Goal: Book appointment/travel/reservation

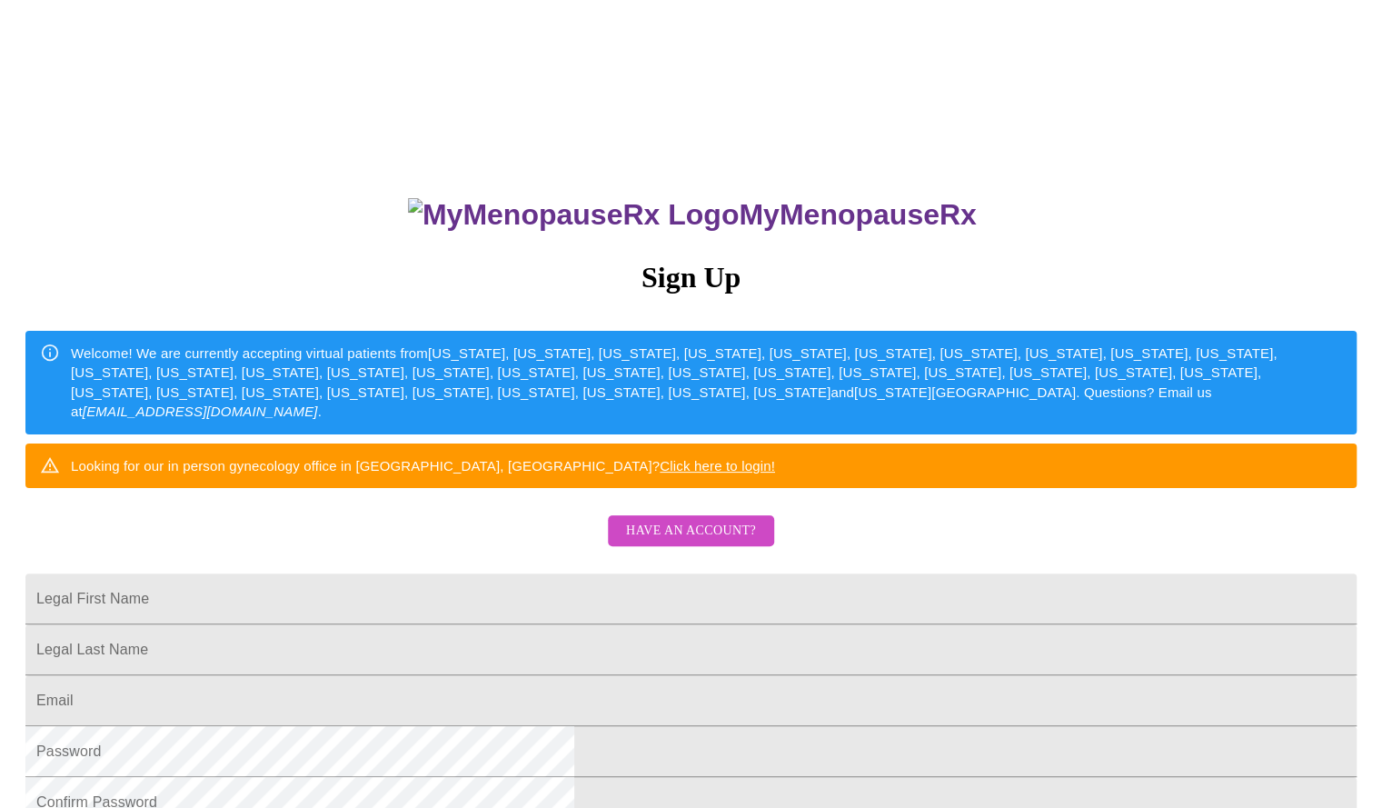
click at [718, 563] on div "MyMenopauseRx Sign Up Welcome! We are currently accepting virtual patients from…" at bounding box center [691, 573] width 1368 height 808
click at [705, 543] on span "Have an account?" at bounding box center [691, 531] width 130 height 23
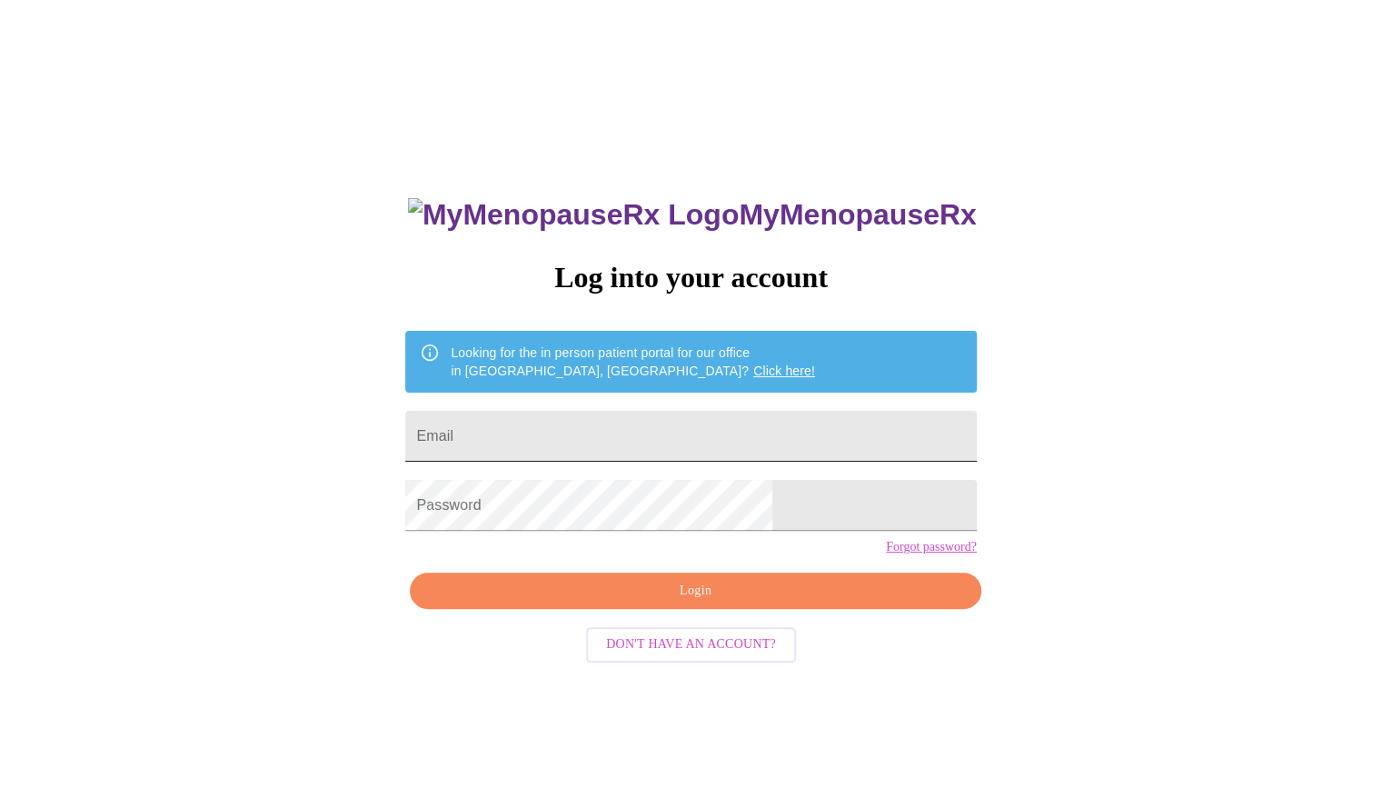
click at [633, 440] on input "Email" at bounding box center [690, 436] width 571 height 51
type input "[EMAIL_ADDRESS][DOMAIN_NAME]"
click at [605, 603] on span "Login" at bounding box center [695, 591] width 529 height 23
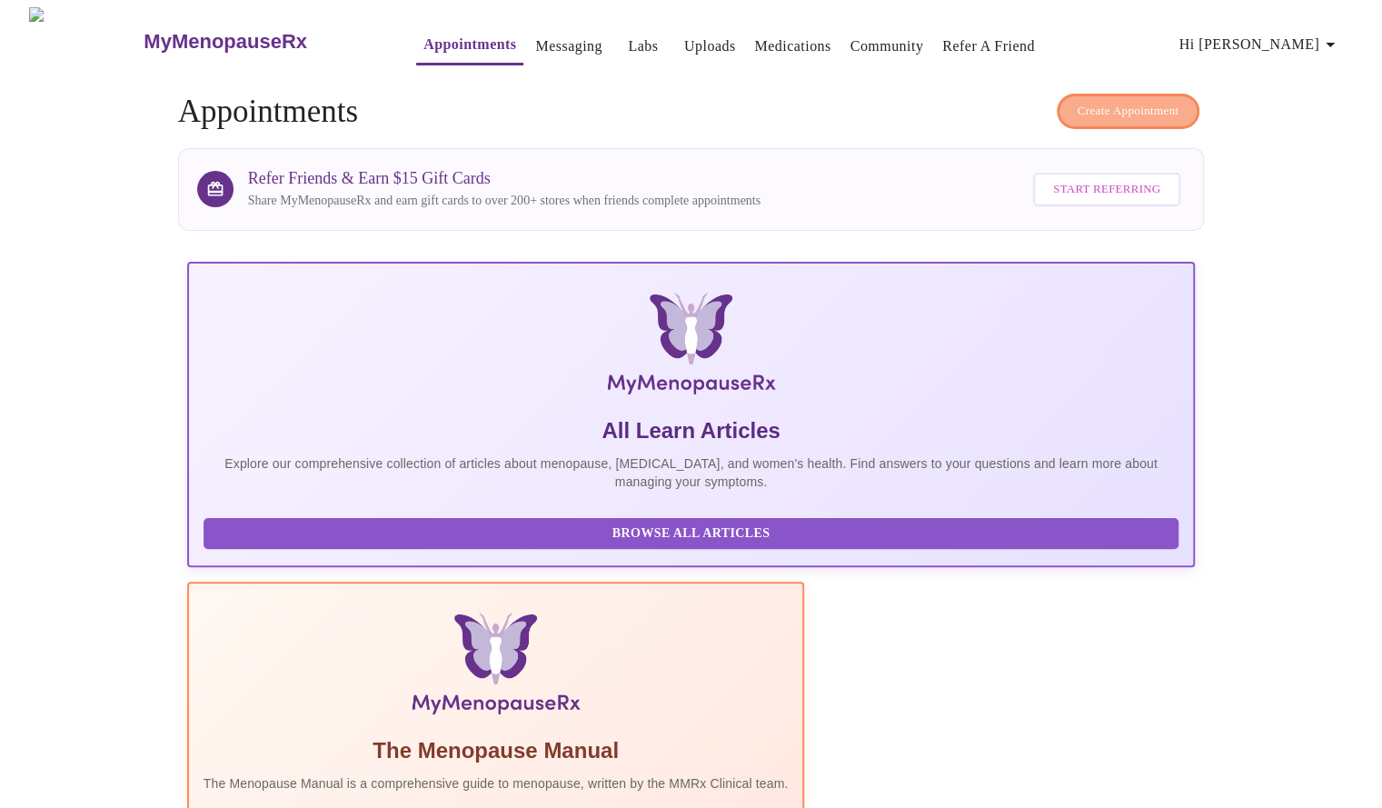
click at [1127, 101] on span "Create Appointment" at bounding box center [1129, 111] width 102 height 21
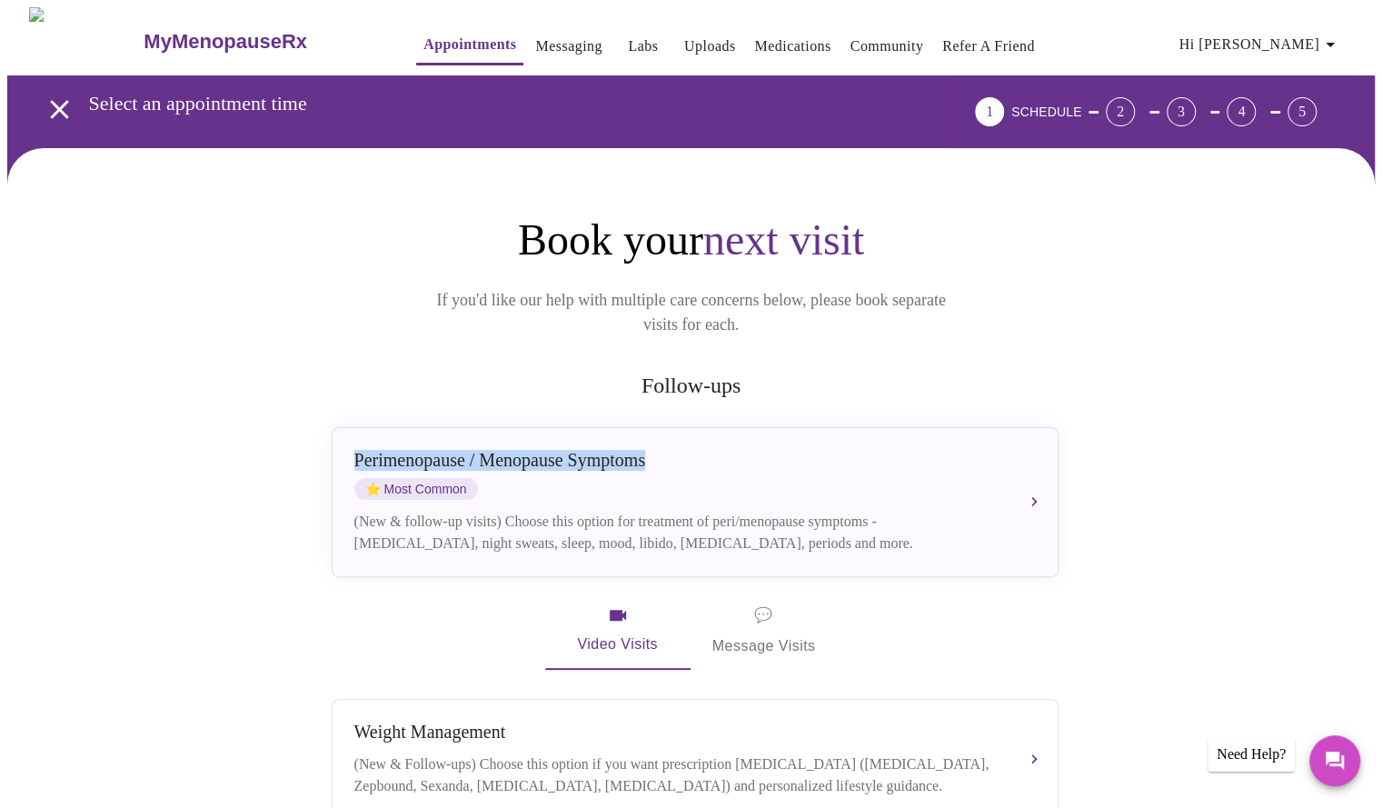
drag, startPoint x: 1378, startPoint y: 335, endPoint x: 1379, endPoint y: 438, distance: 102.7
click at [613, 610] on icon "button" at bounding box center [618, 615] width 16 height 11
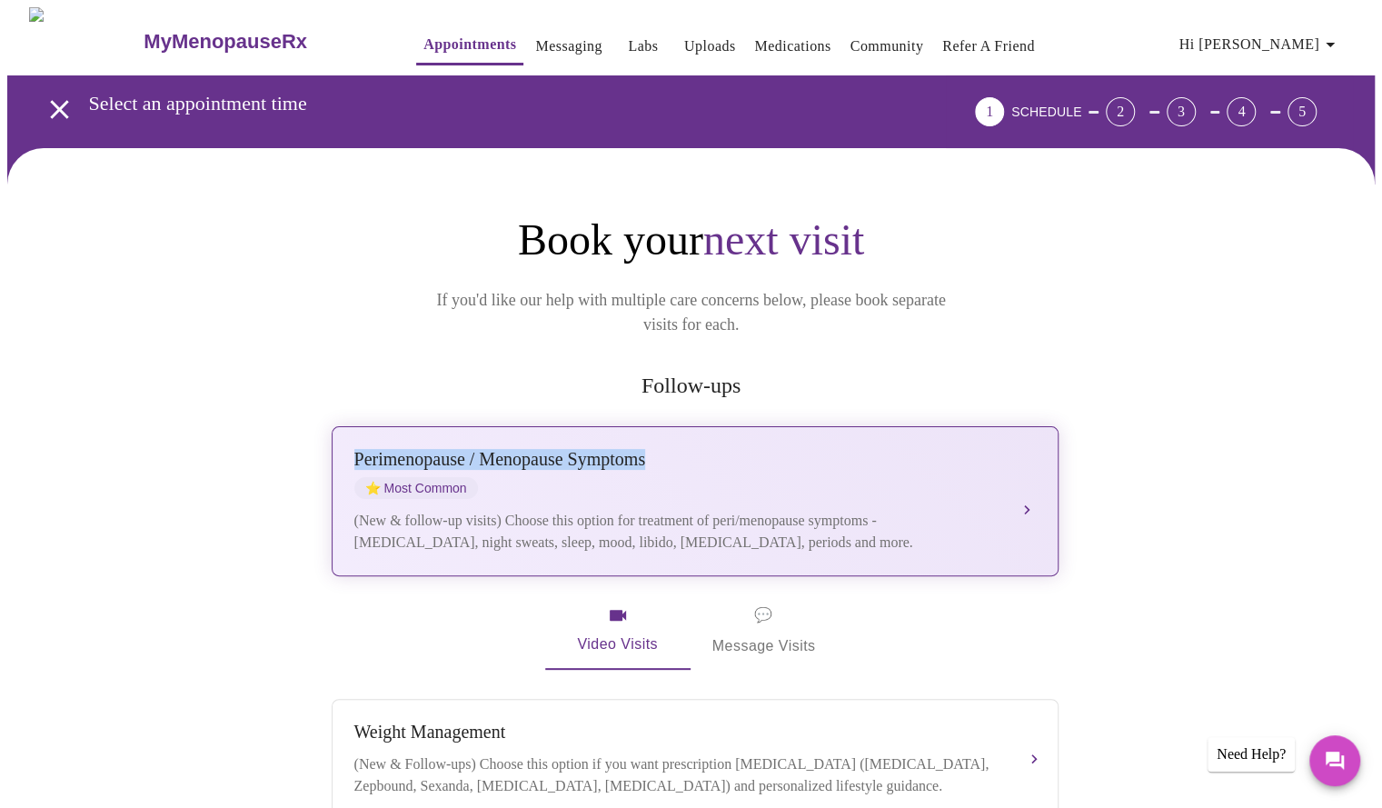
click at [747, 519] on div "(New & follow-up visits) Choose this option for treatment of peri/menopause sym…" at bounding box center [676, 532] width 645 height 44
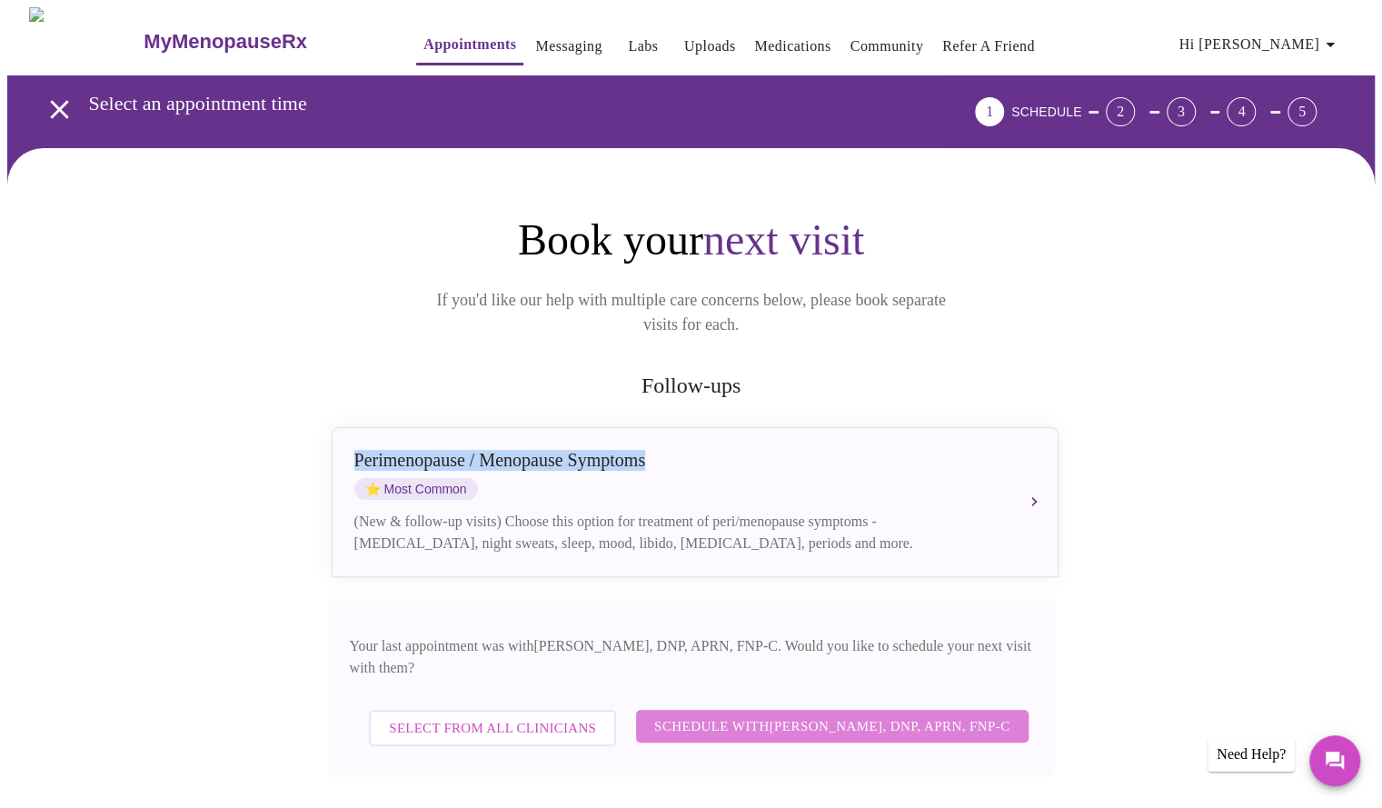
click at [844, 714] on span "Schedule with [PERSON_NAME], DNP, APRN, FNP-C" at bounding box center [832, 726] width 356 height 24
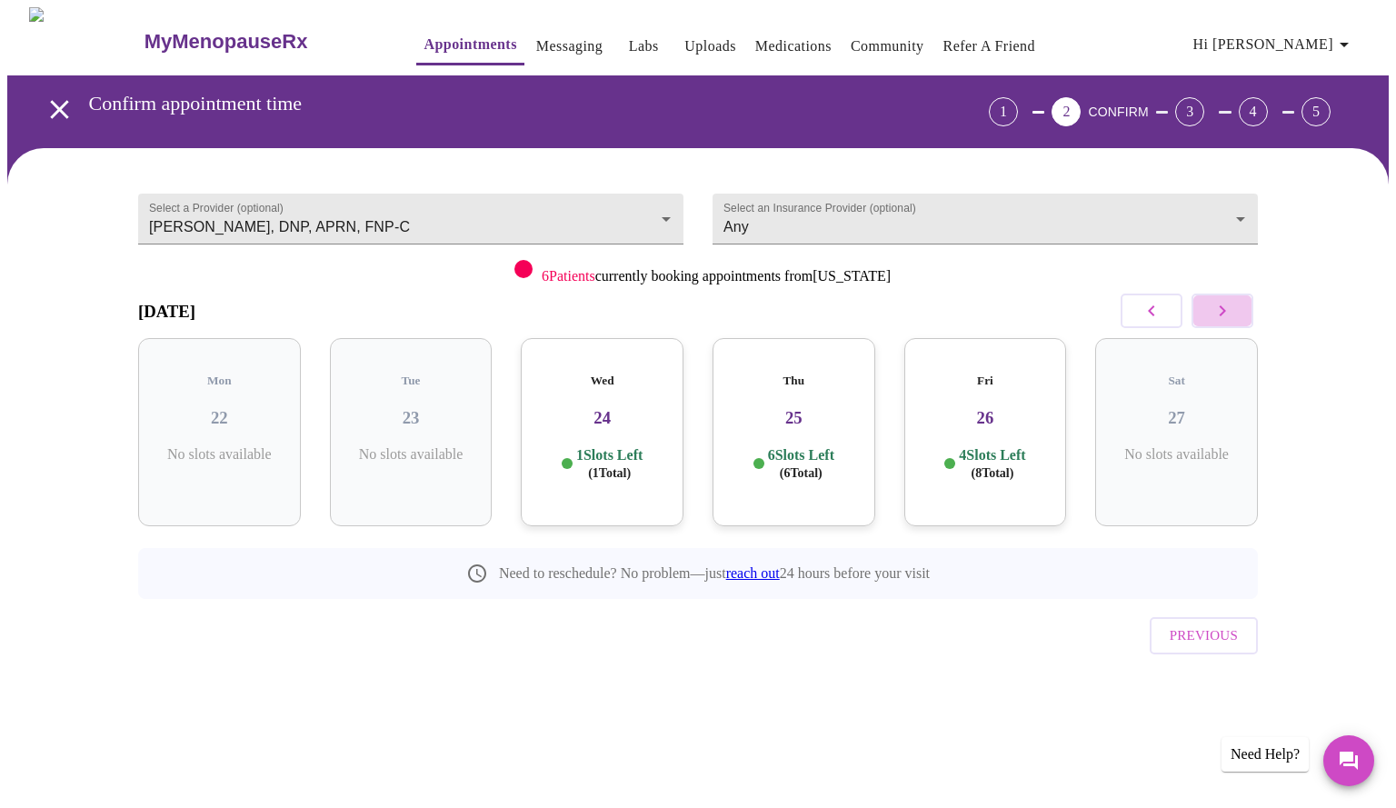
click at [1231, 308] on icon "button" at bounding box center [1223, 311] width 22 height 22
click at [612, 408] on h3 "30" at bounding box center [602, 418] width 134 height 20
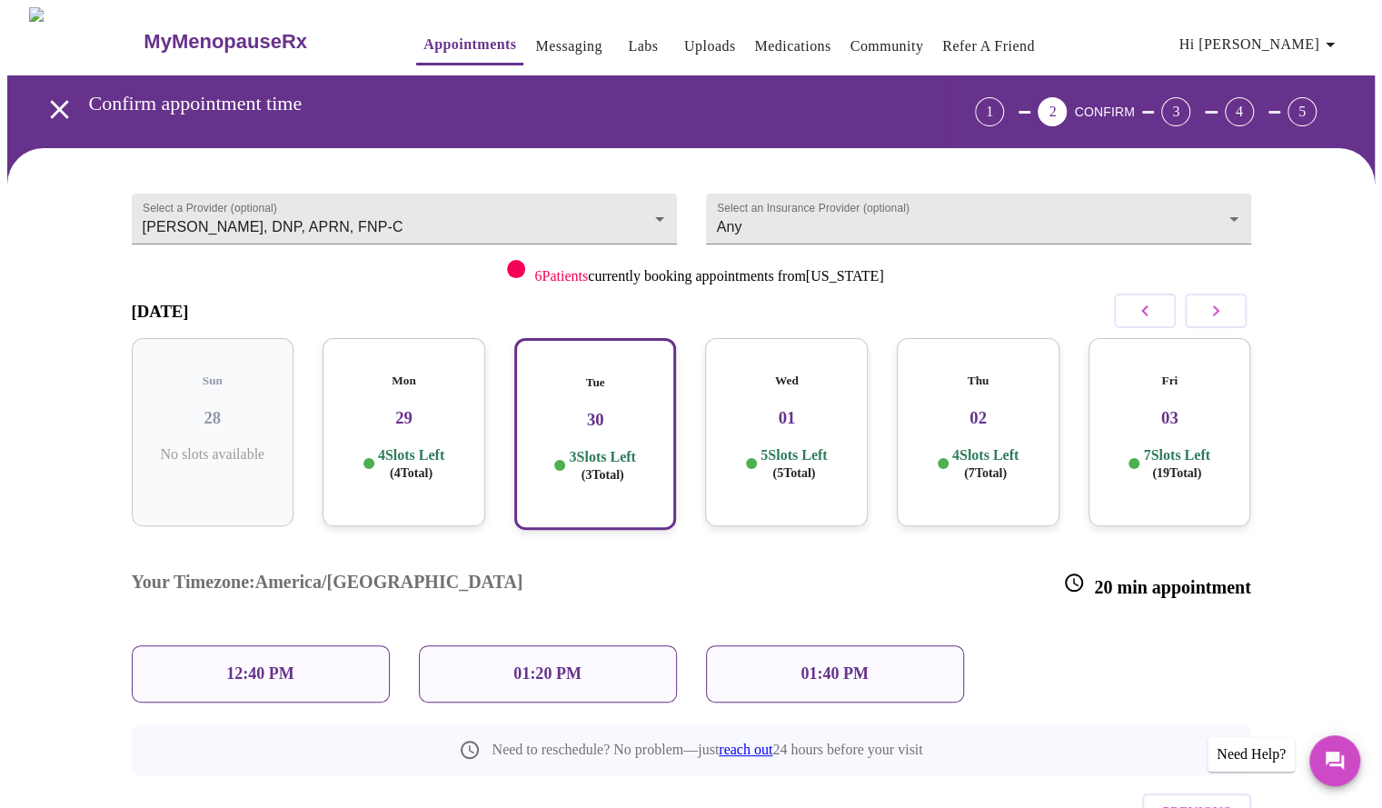
click at [427, 408] on h3 "29" at bounding box center [404, 418] width 134 height 20
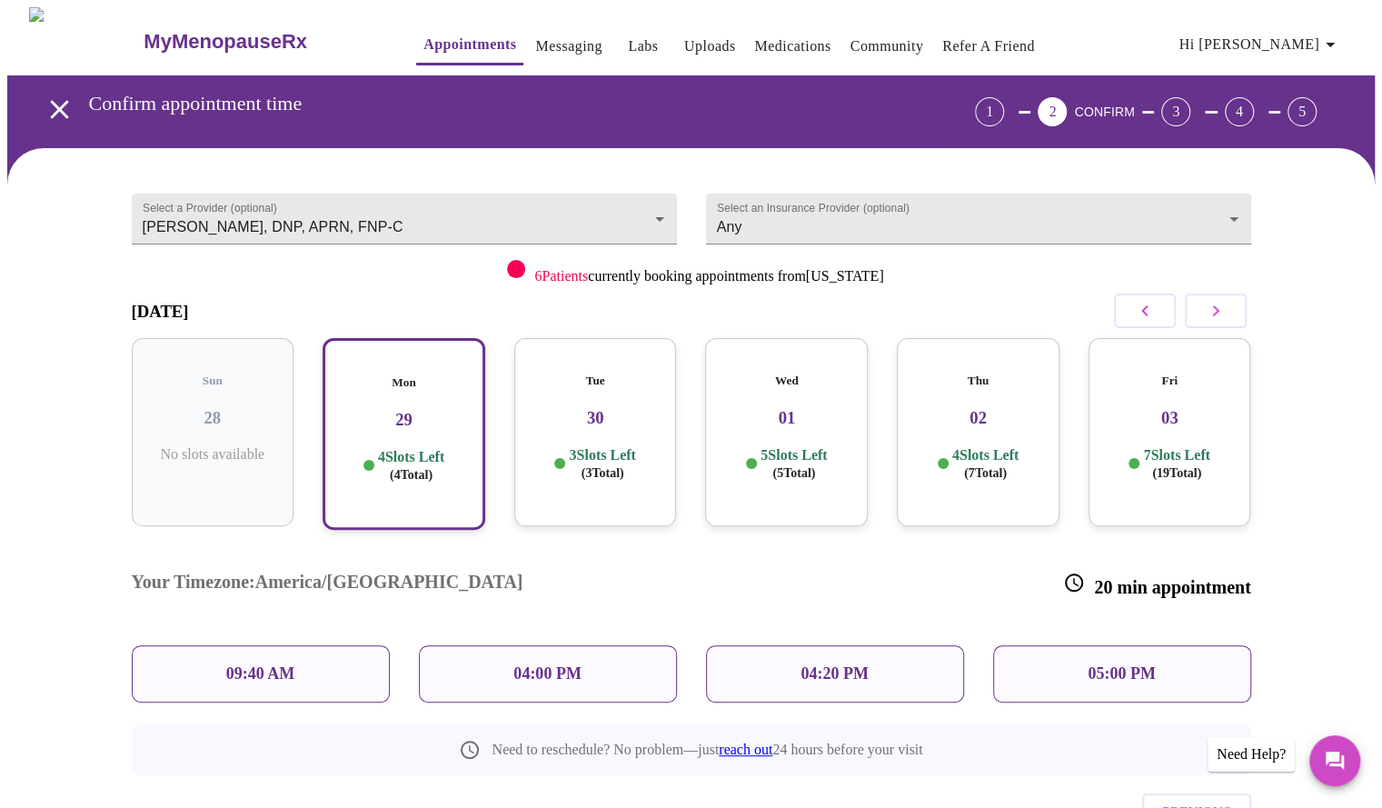
click at [571, 375] on div "Tue 30 3 Slots Left ( 3 Total)" at bounding box center [595, 432] width 163 height 188
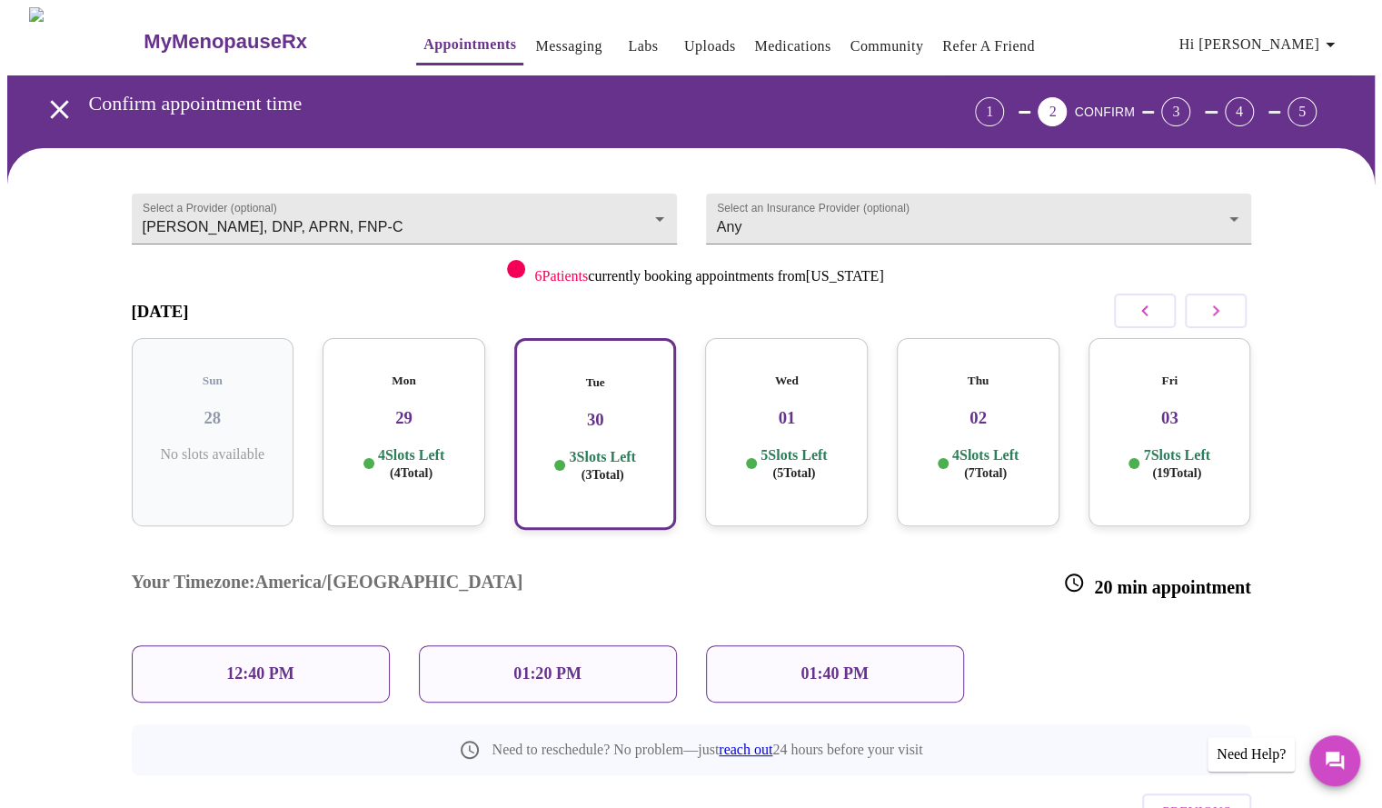
click at [1301, 32] on span "Hi [PERSON_NAME]" at bounding box center [1261, 44] width 162 height 25
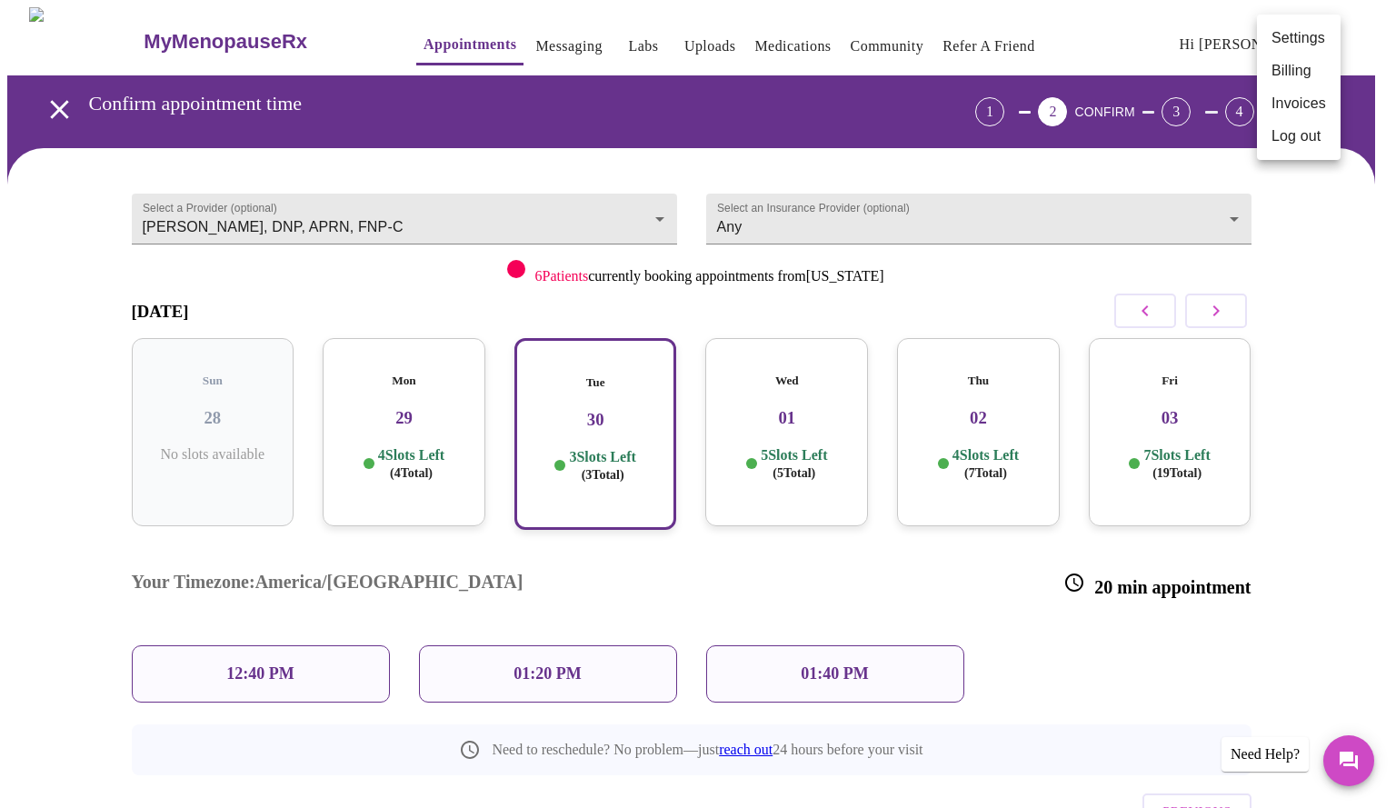
click at [1296, 68] on li "Billing" at bounding box center [1299, 71] width 84 height 33
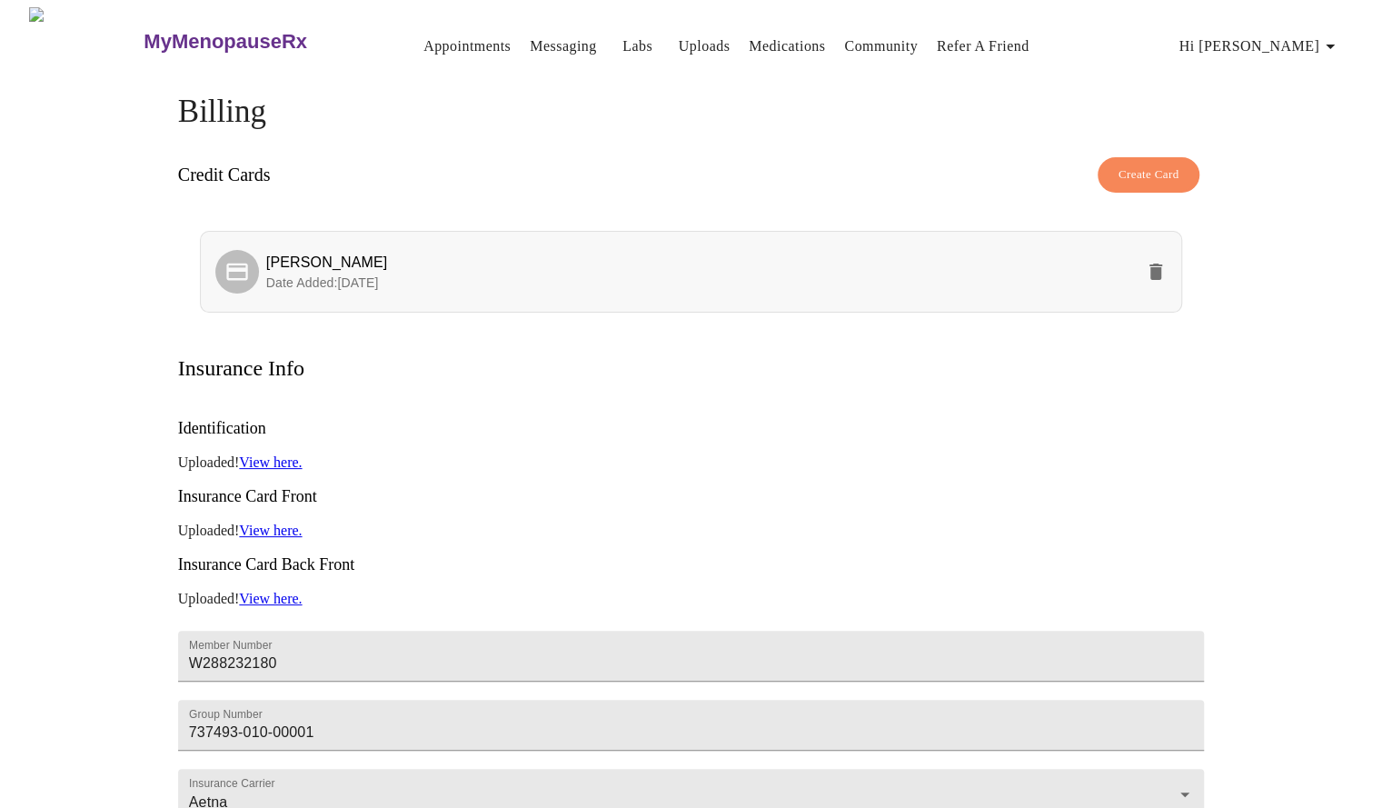
click at [1152, 264] on icon "delete" at bounding box center [1156, 272] width 13 height 16
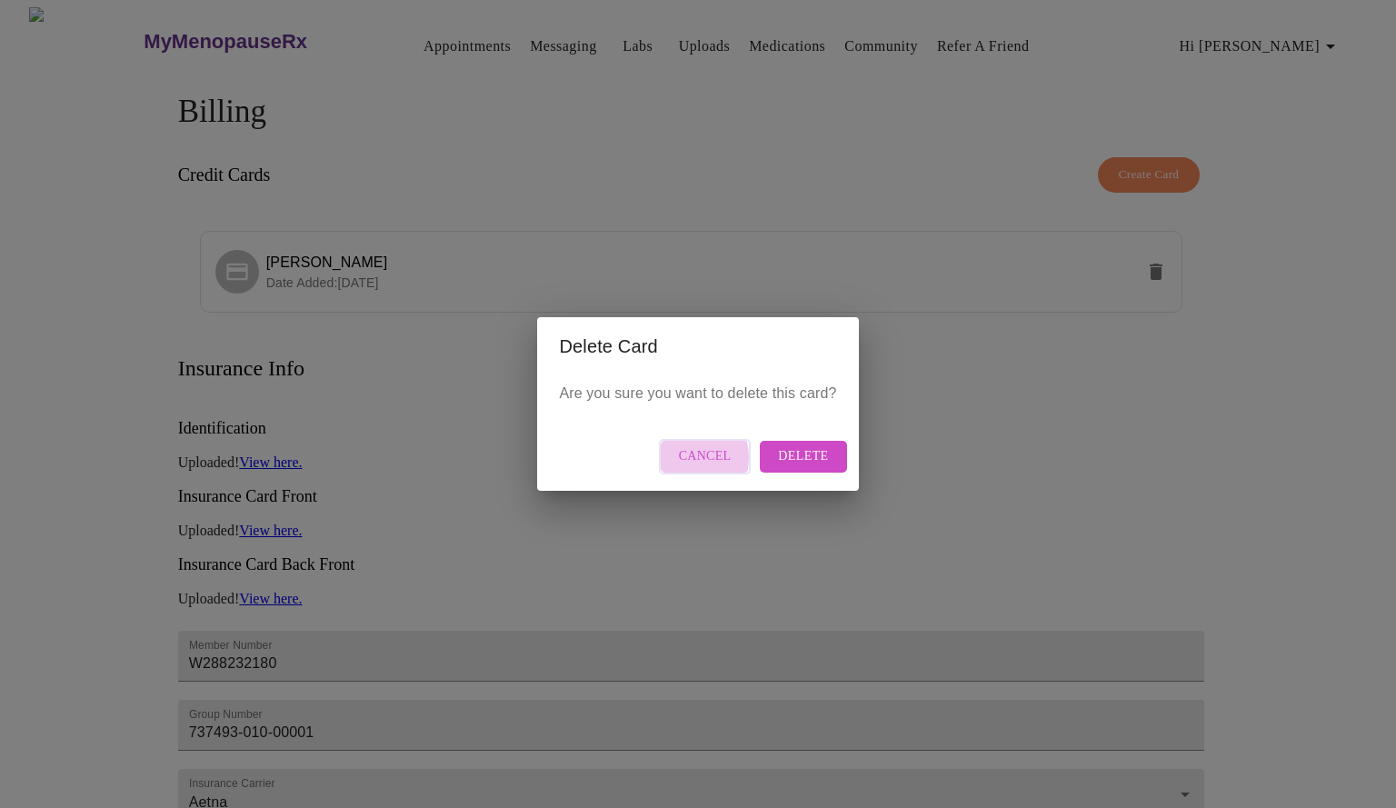
click at [686, 457] on span "Cancel" at bounding box center [705, 456] width 53 height 23
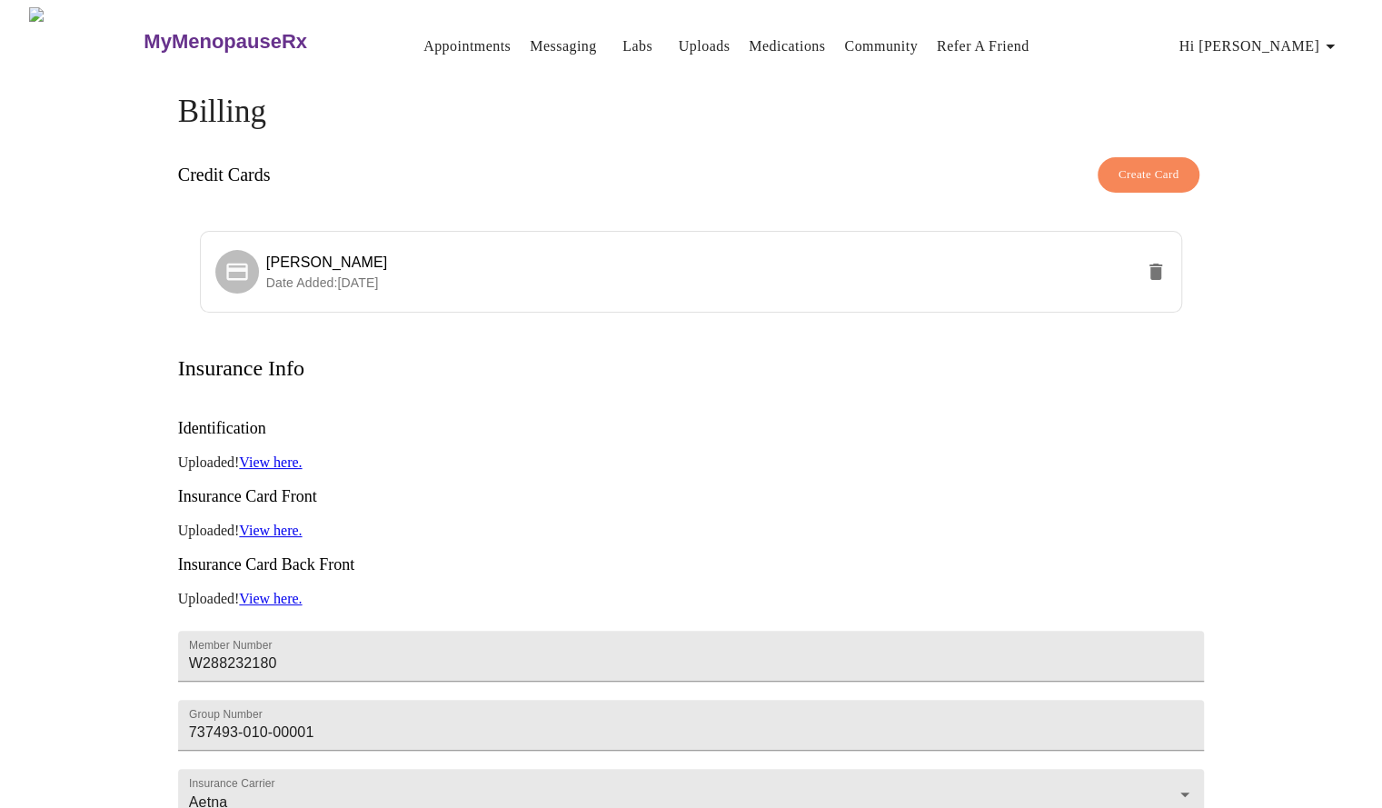
click at [296, 454] on link "View here." at bounding box center [270, 461] width 63 height 15
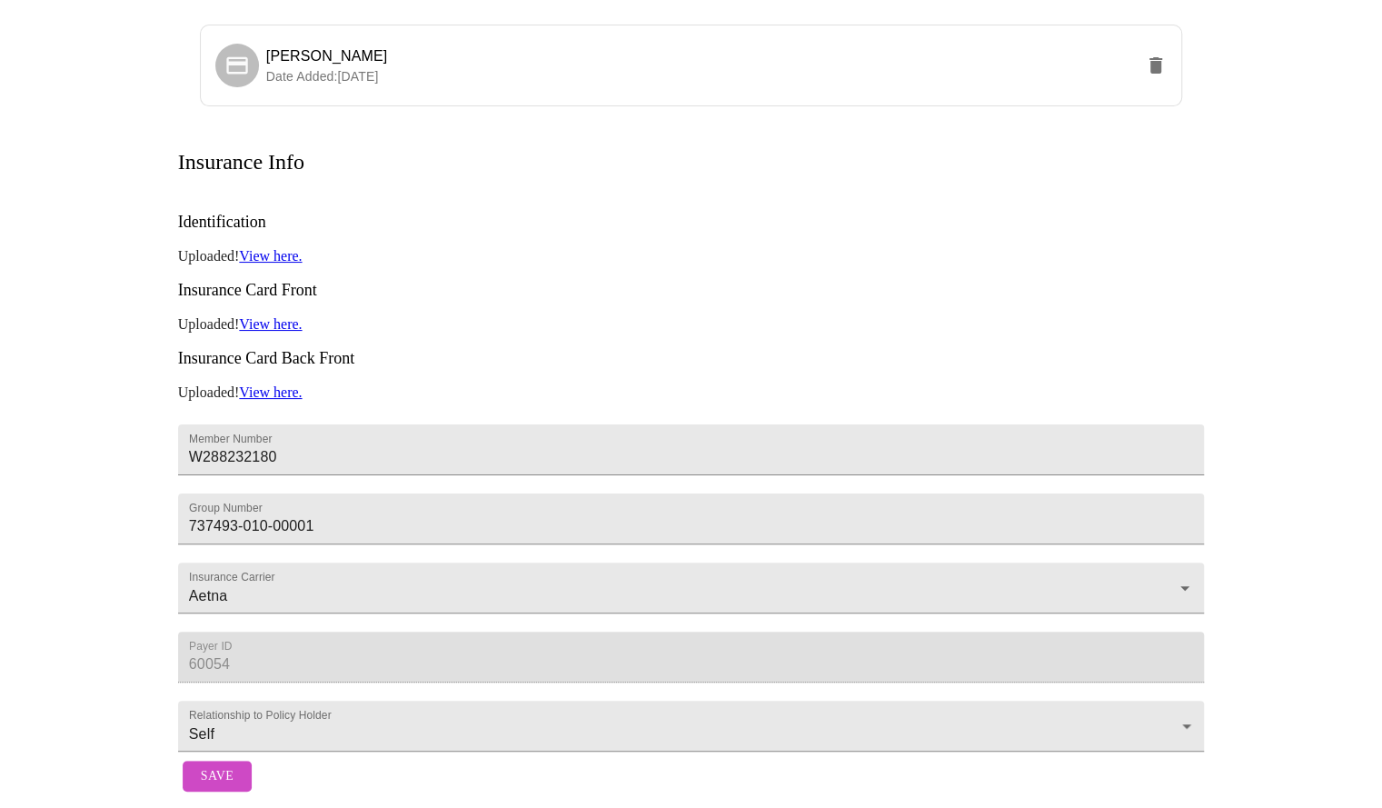
scroll to position [236, 0]
click at [1162, 579] on icon "Clear" at bounding box center [1161, 588] width 18 height 18
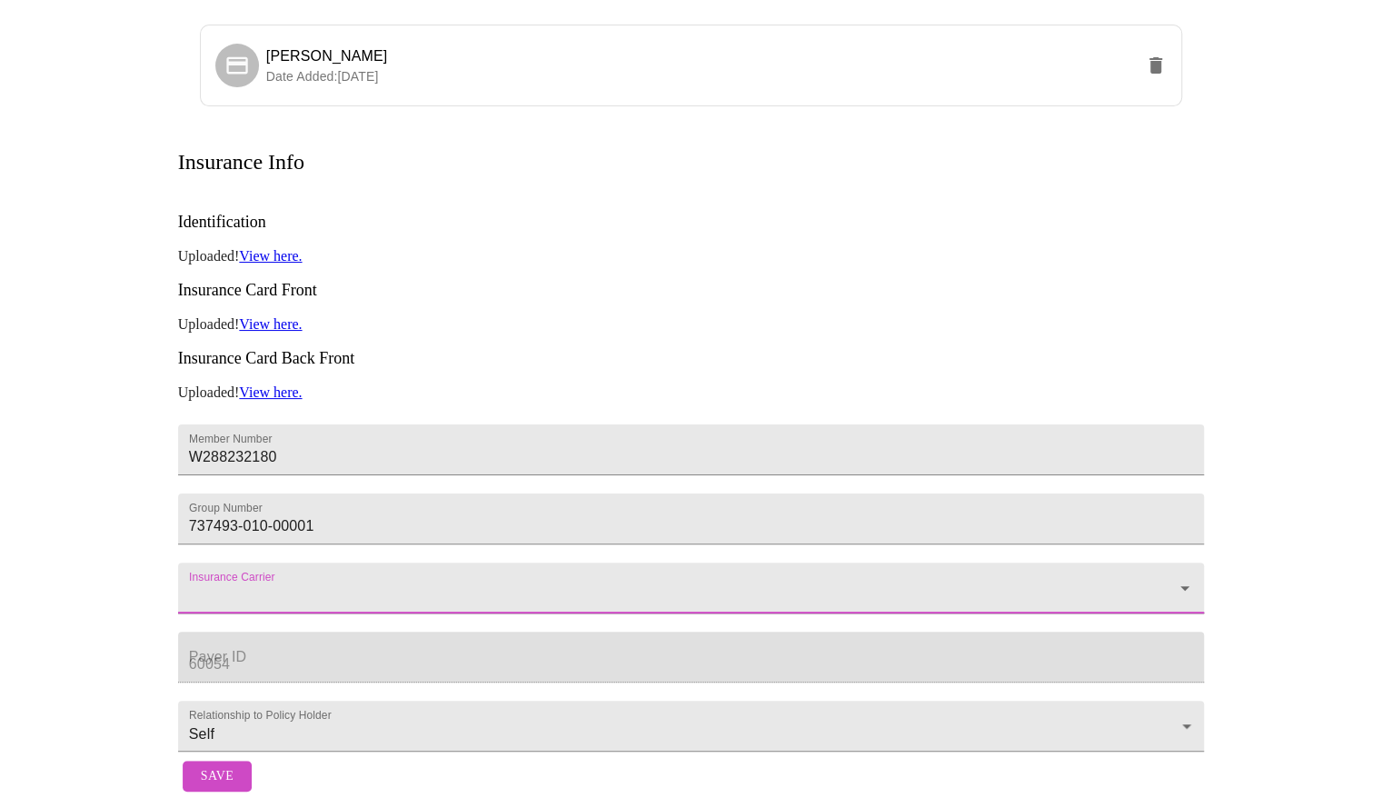
click at [1187, 586] on icon "Open" at bounding box center [1185, 588] width 9 height 5
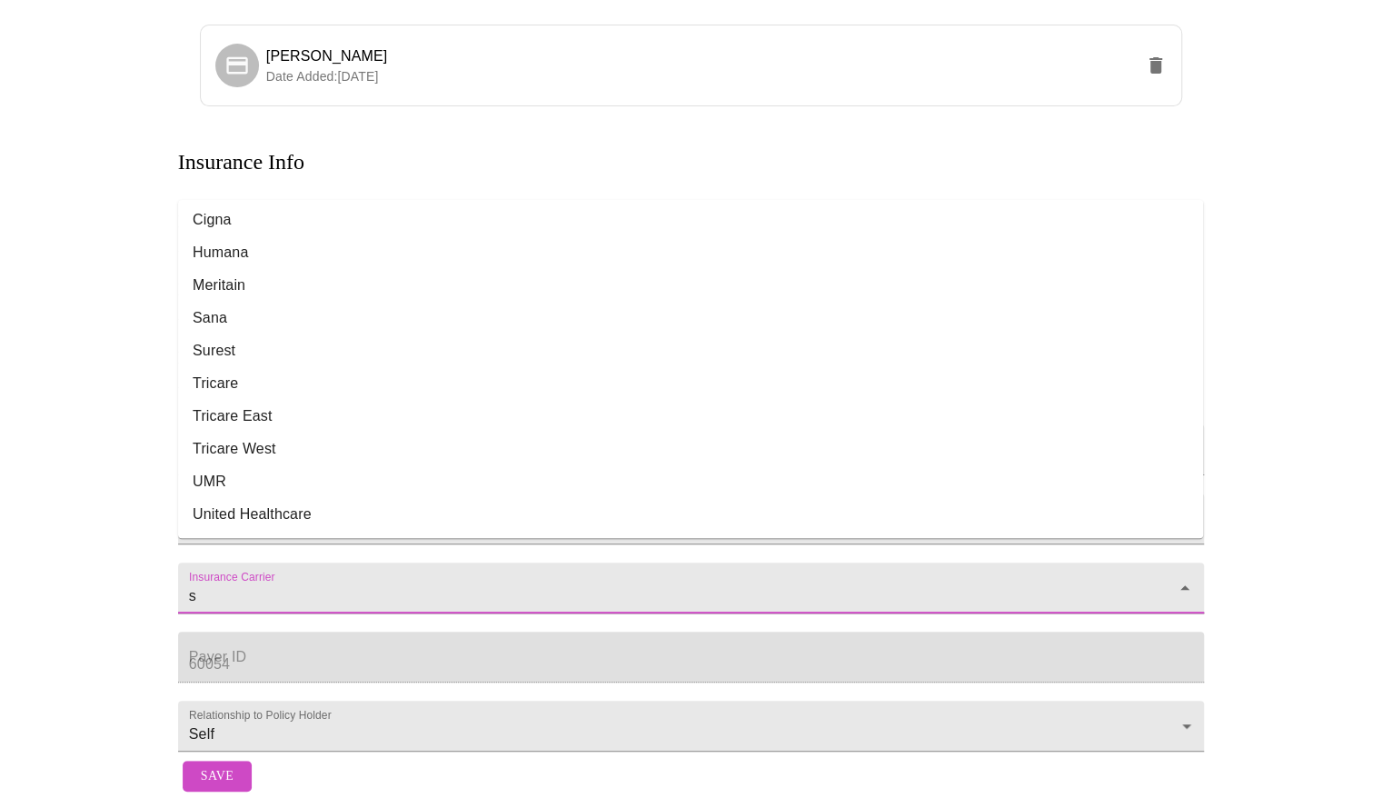
scroll to position [0, 0]
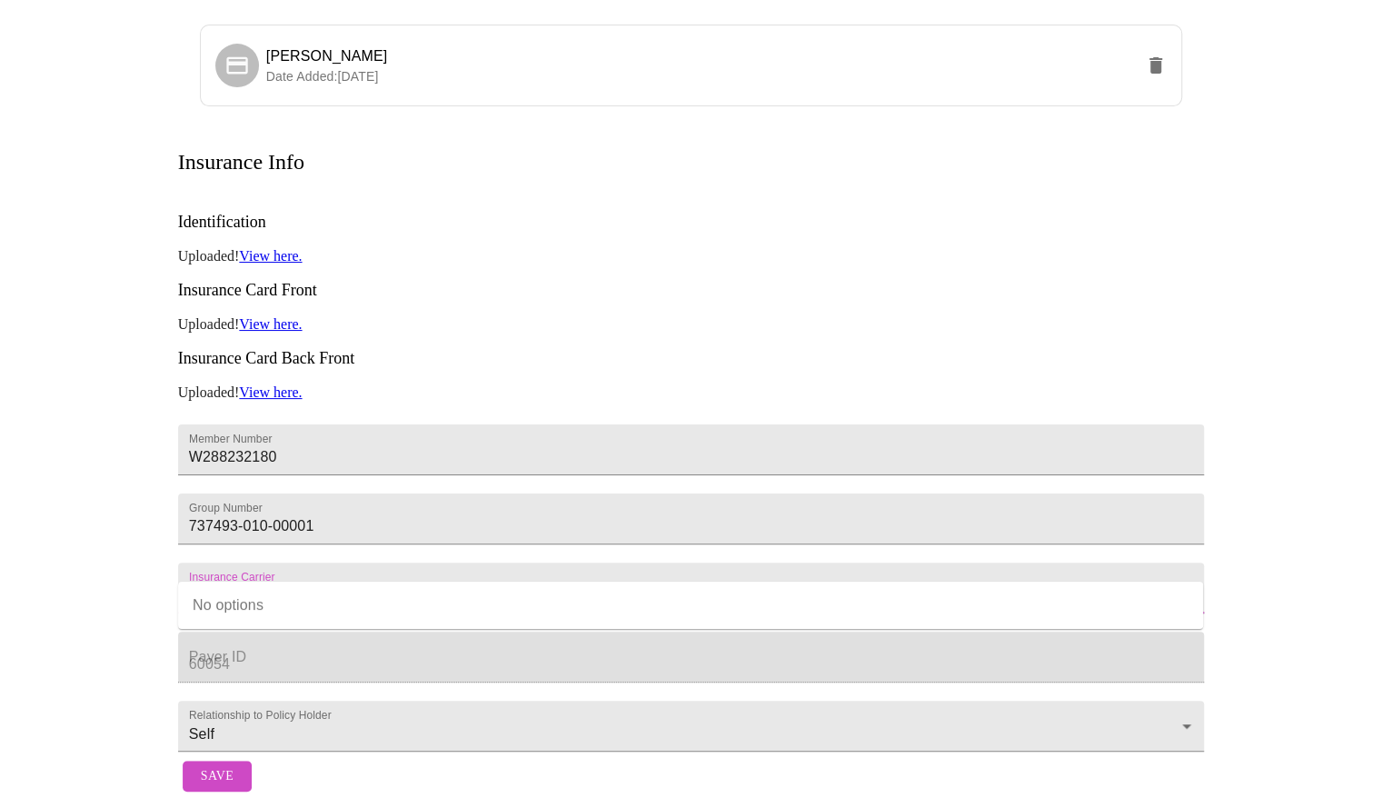
type input "self pay - i no longer have health insurance"
click at [123, 745] on div "Billing Credit Cards Create Card [PERSON_NAME] Date Added: [DATE] Insurance Inf…" at bounding box center [691, 343] width 1163 height 913
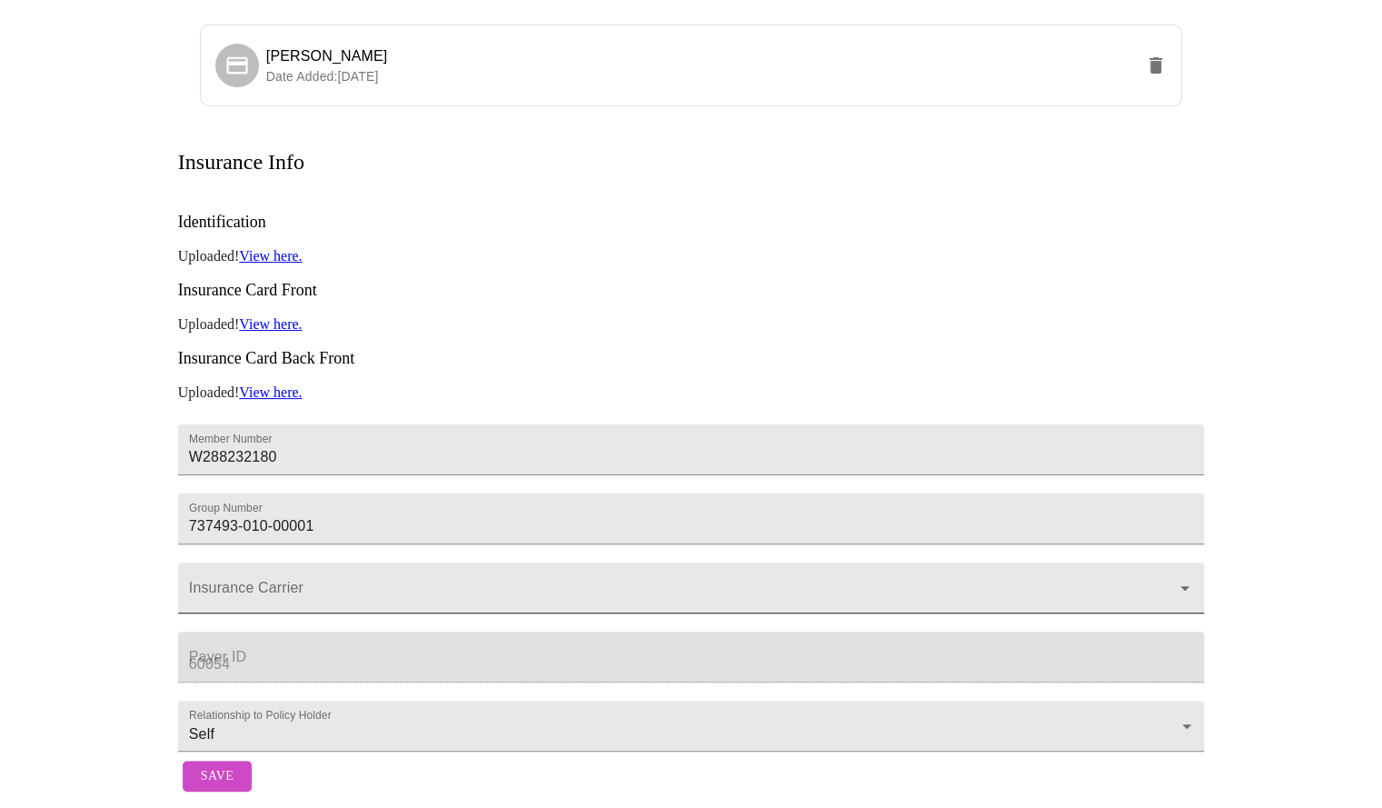
click at [1186, 577] on icon "Open" at bounding box center [1185, 588] width 22 height 22
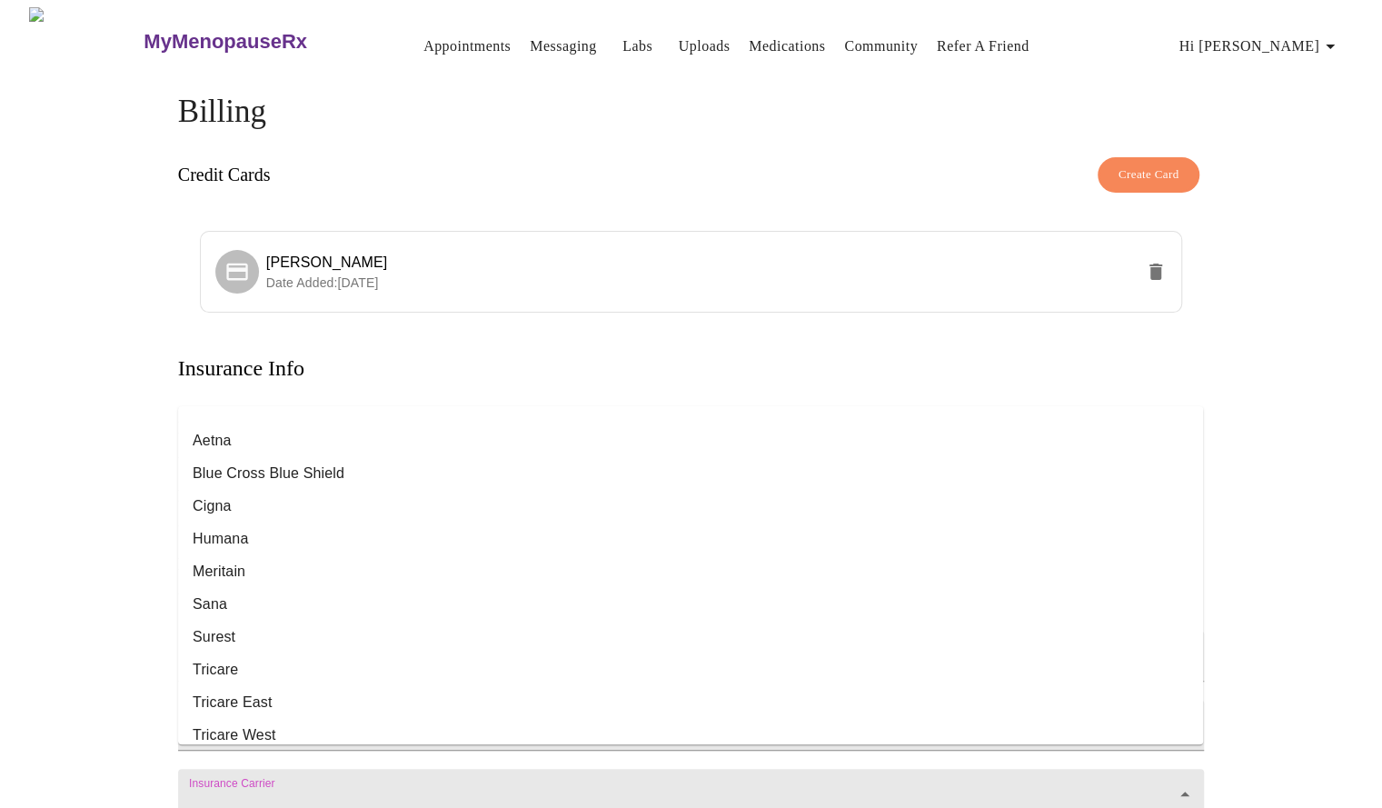
click at [105, 473] on div "MyMenopauseRx Appointments Messaging Labs Uploads Medications Community Refer a…" at bounding box center [691, 507] width 1368 height 1000
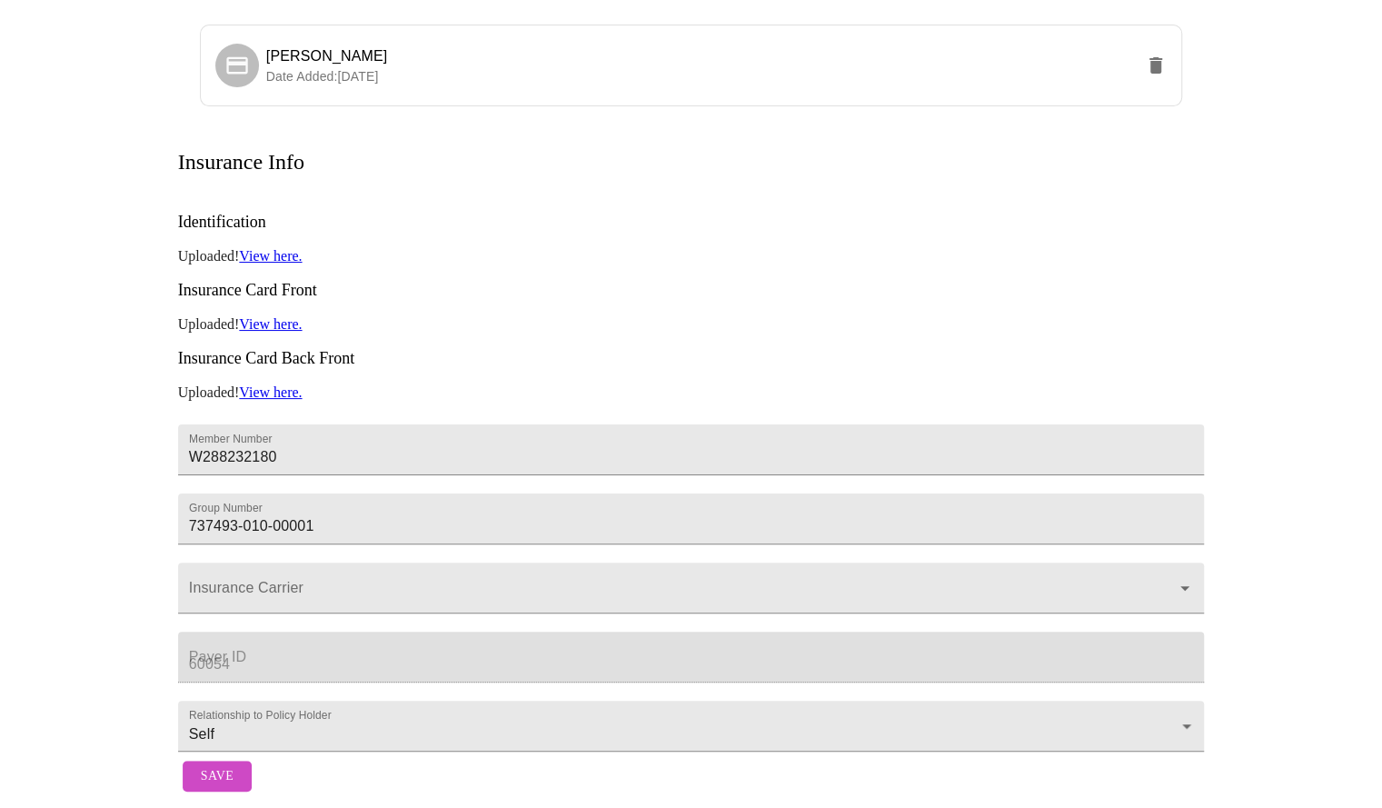
scroll to position [236, 0]
click at [1187, 695] on body "MyMenopauseRx Appointments Messaging Labs Uploads Medications Community Refer a…" at bounding box center [697, 301] width 1381 height 1000
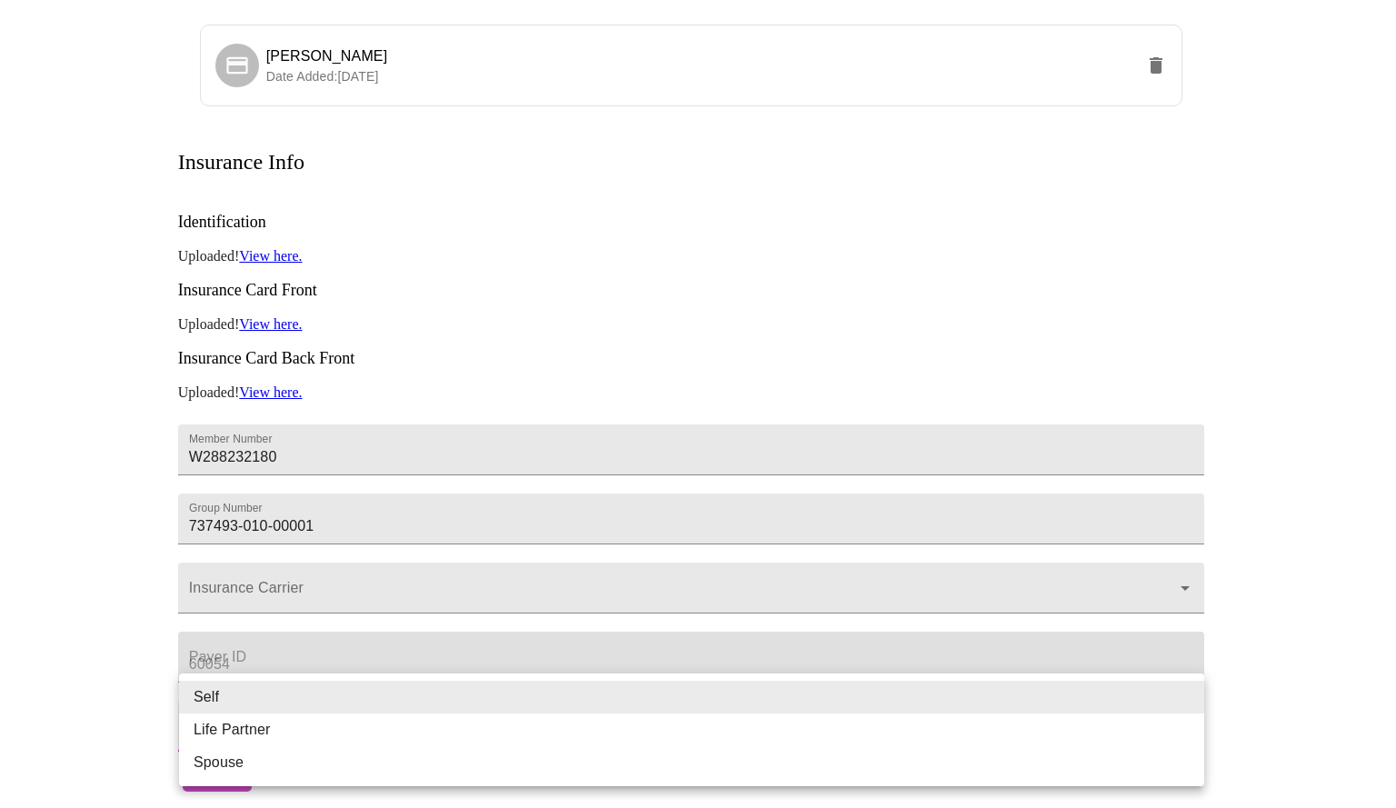
click at [85, 556] on div at bounding box center [698, 404] width 1396 height 808
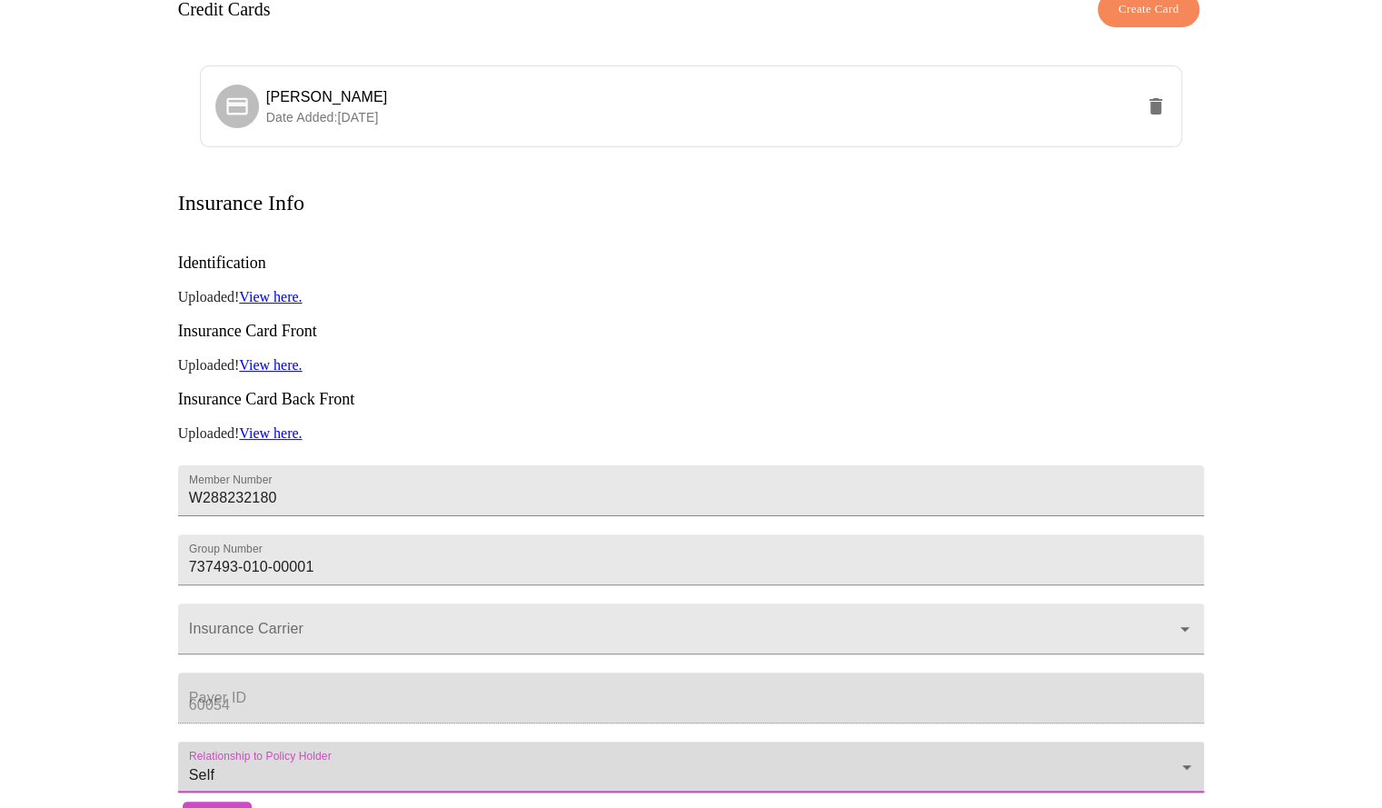
scroll to position [0, 0]
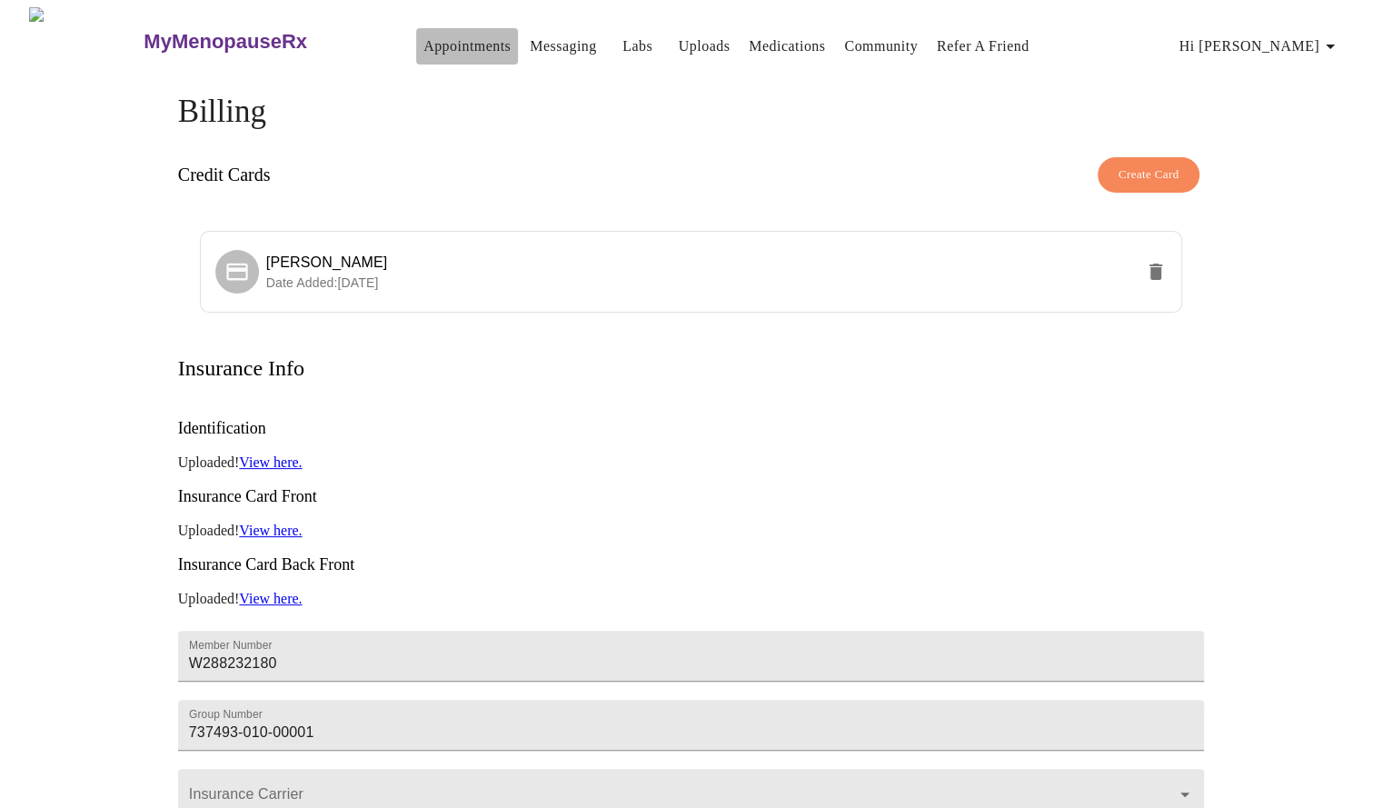
click at [424, 34] on link "Appointments" at bounding box center [467, 46] width 87 height 25
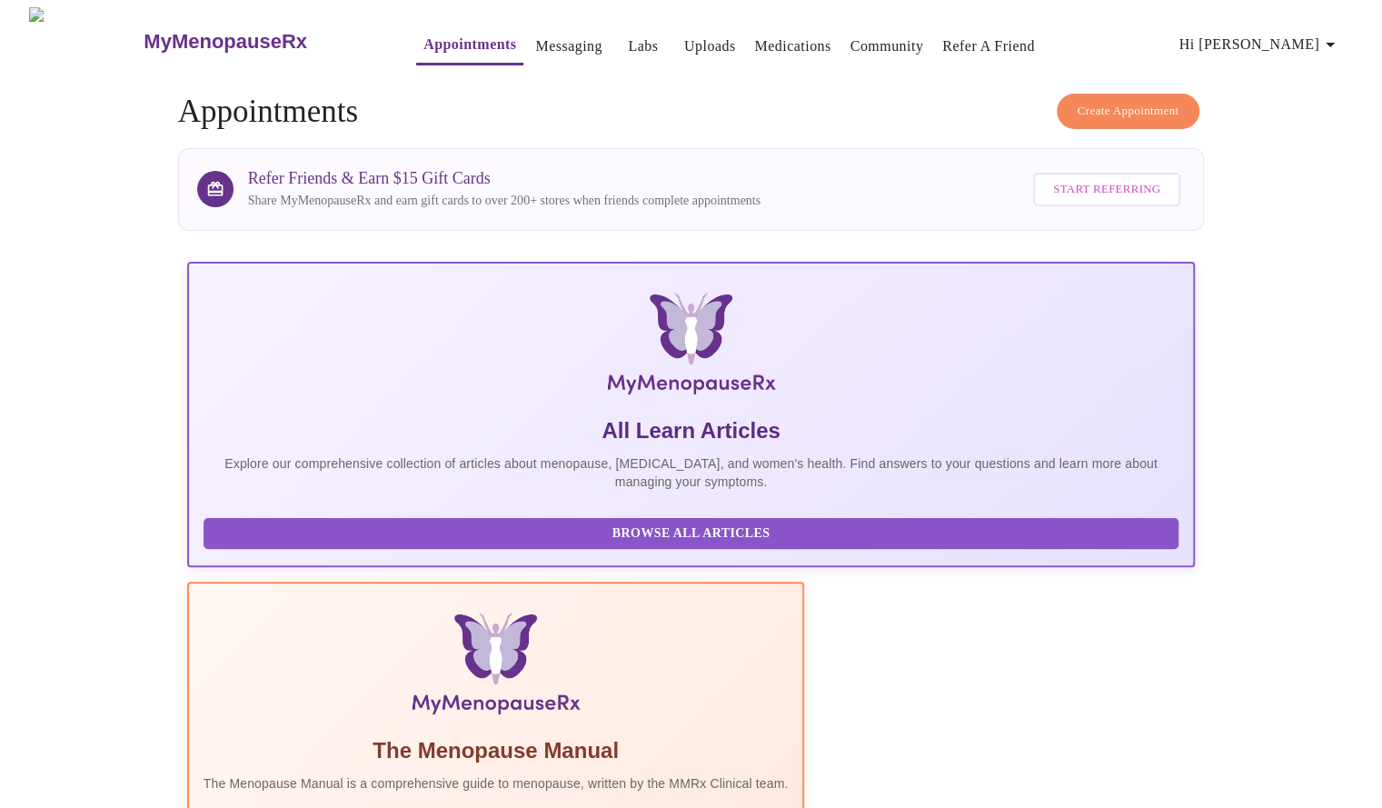
click at [1154, 118] on button "Create Appointment" at bounding box center [1129, 111] width 144 height 35
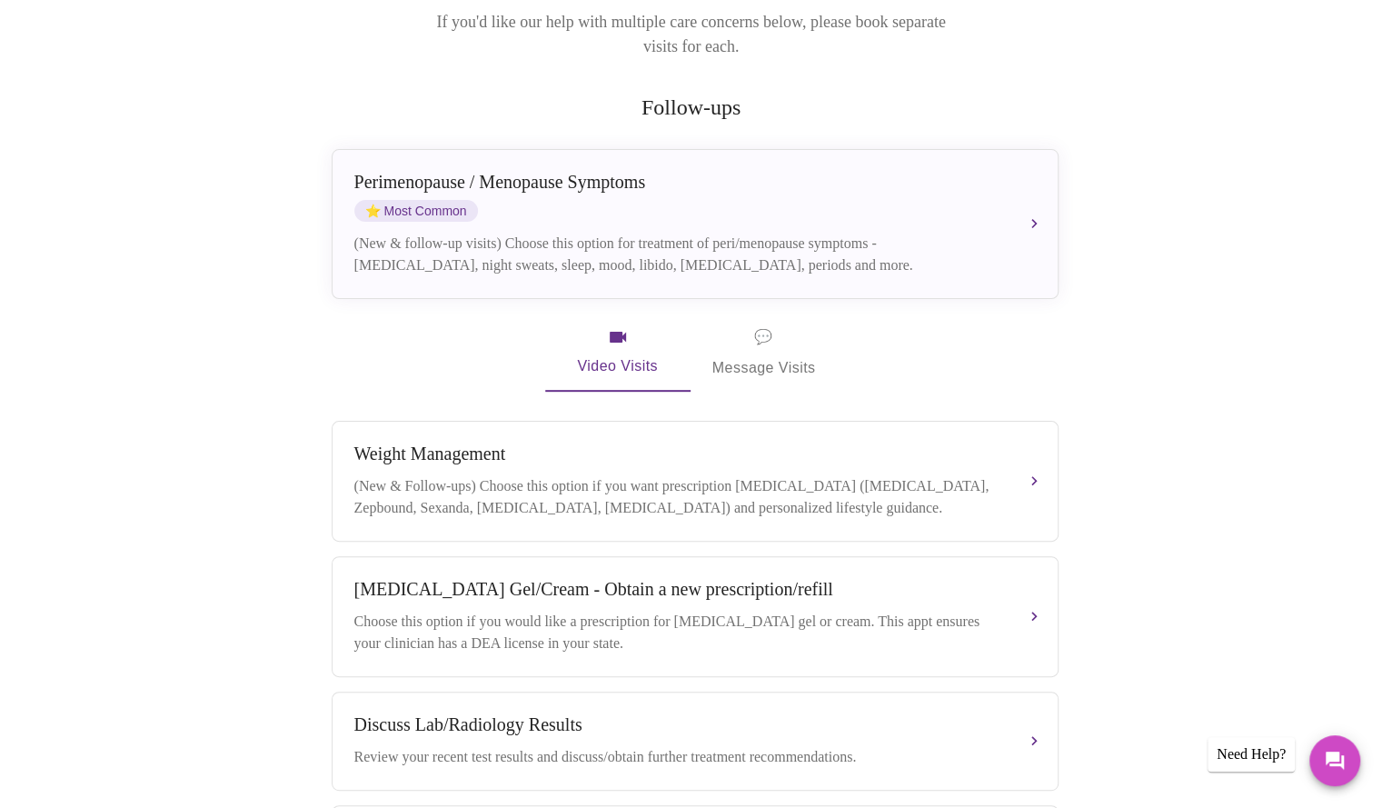
scroll to position [281, 0]
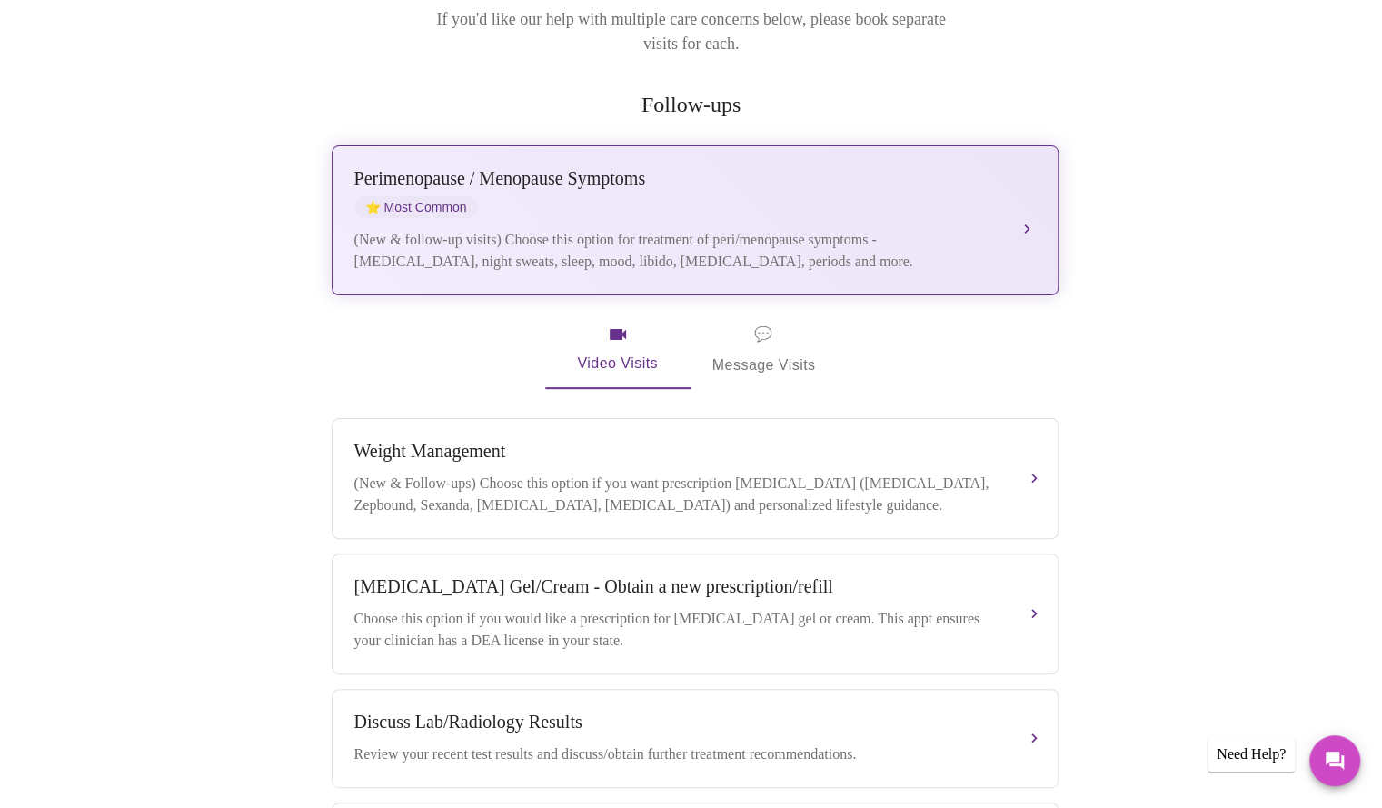
click at [811, 229] on div "(New & follow-up visits) Choose this option for treatment of peri/menopause sym…" at bounding box center [676, 251] width 645 height 44
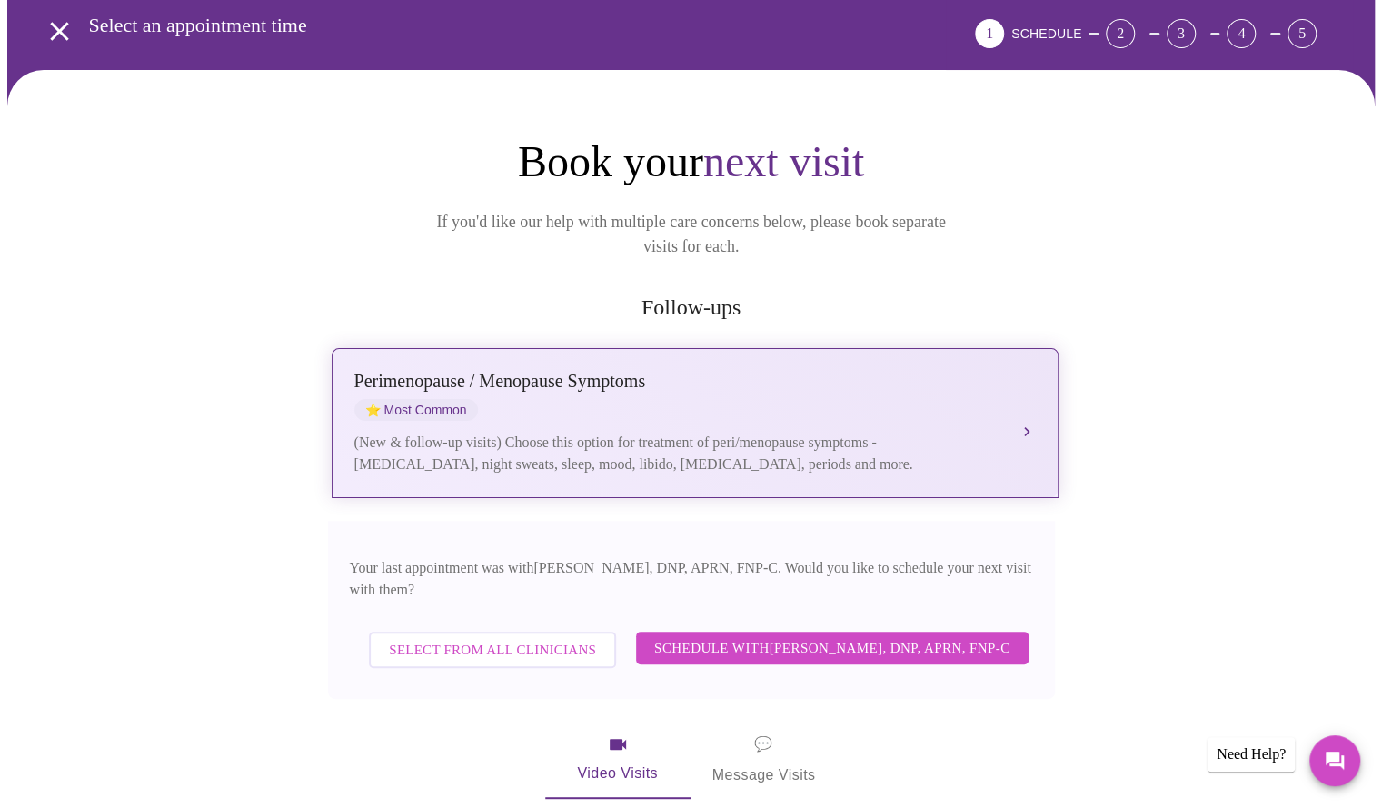
scroll to position [0, 0]
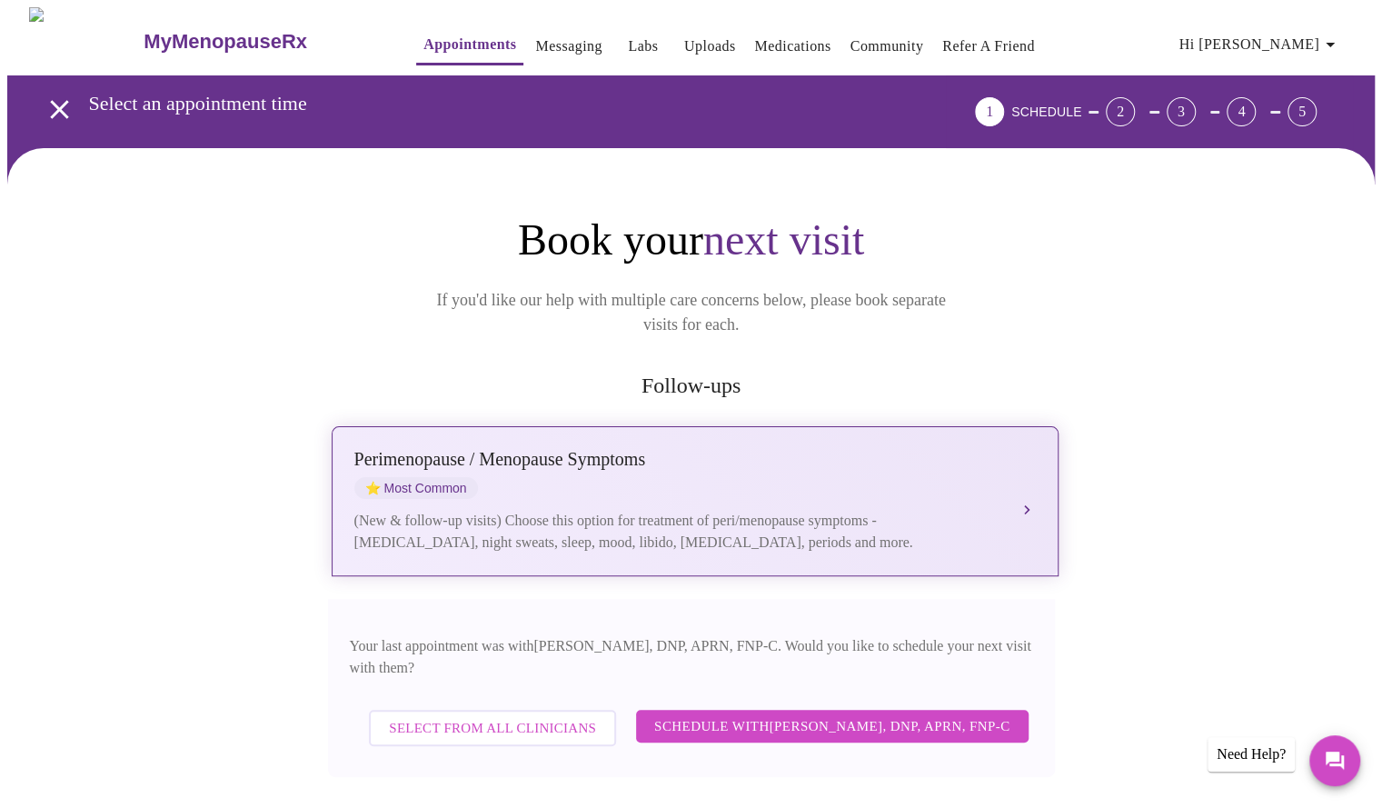
click at [1029, 494] on div "[MEDICAL_DATA] / Menopause Symptoms ⭐ Most Common (New & follow-up visits) Choo…" at bounding box center [695, 501] width 682 height 105
click at [1028, 482] on button "[MEDICAL_DATA] / Menopause Symptoms ⭐ Most Common (New & follow-up visits) Choo…" at bounding box center [695, 501] width 727 height 150
click at [1027, 484] on button "[MEDICAL_DATA] / Menopause Symptoms ⭐ Most Common (New & follow-up visits) Choo…" at bounding box center [695, 501] width 727 height 150
click at [1023, 478] on button "[MEDICAL_DATA] / Menopause Symptoms ⭐ Most Common (New & follow-up visits) Choo…" at bounding box center [695, 501] width 727 height 150
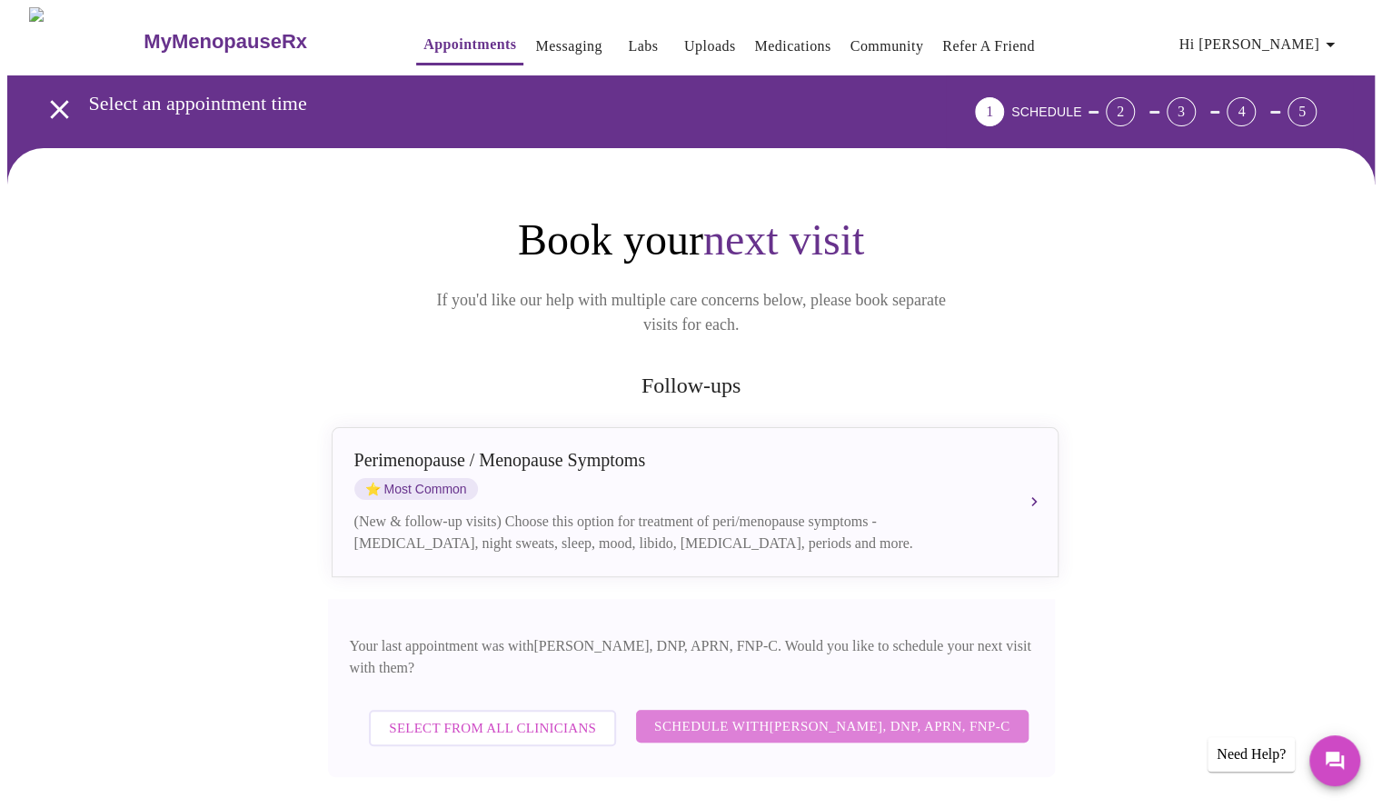
click at [922, 714] on span "Schedule with [PERSON_NAME], DNP, APRN, FNP-C" at bounding box center [832, 726] width 356 height 24
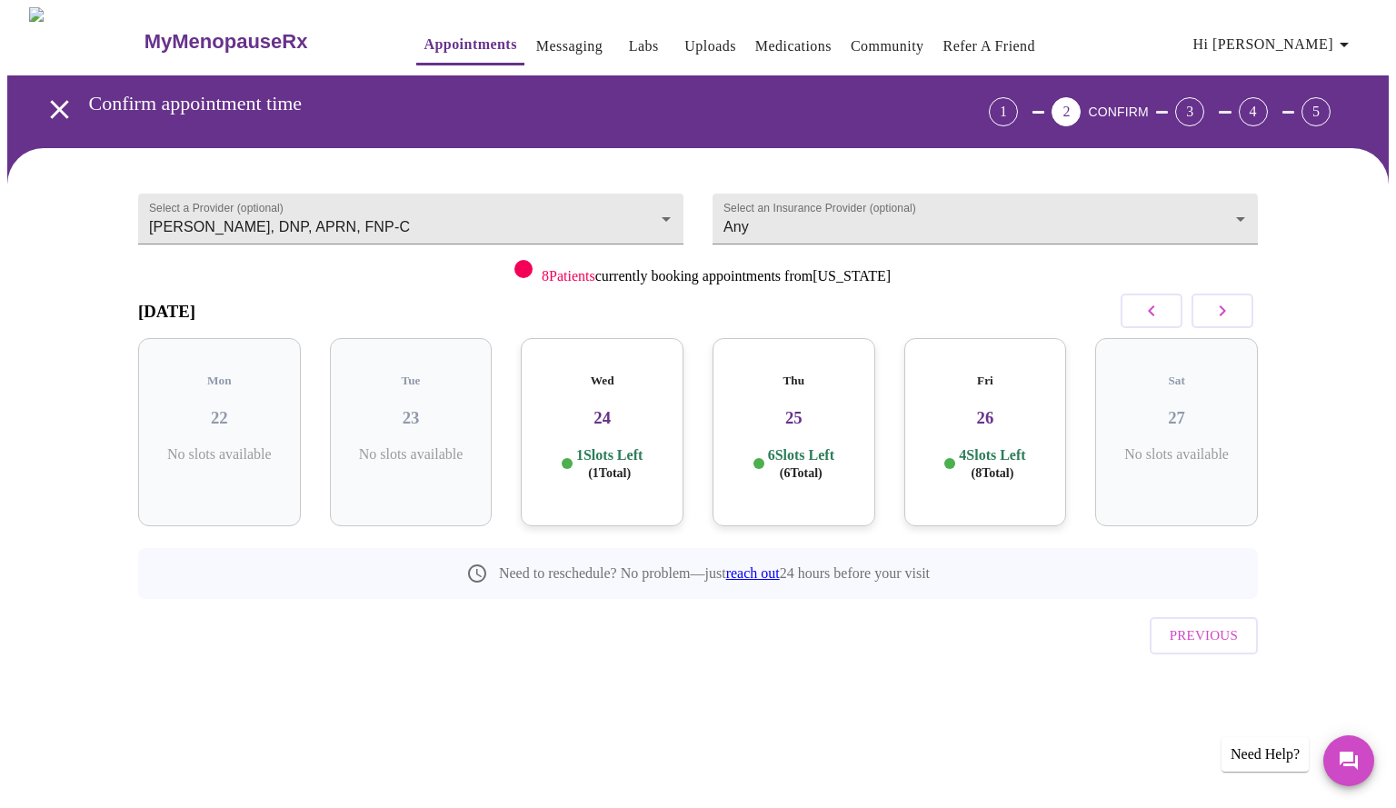
click at [630, 417] on div "Wed 24 1 Slots Left ( 1 Total)" at bounding box center [602, 432] width 163 height 188
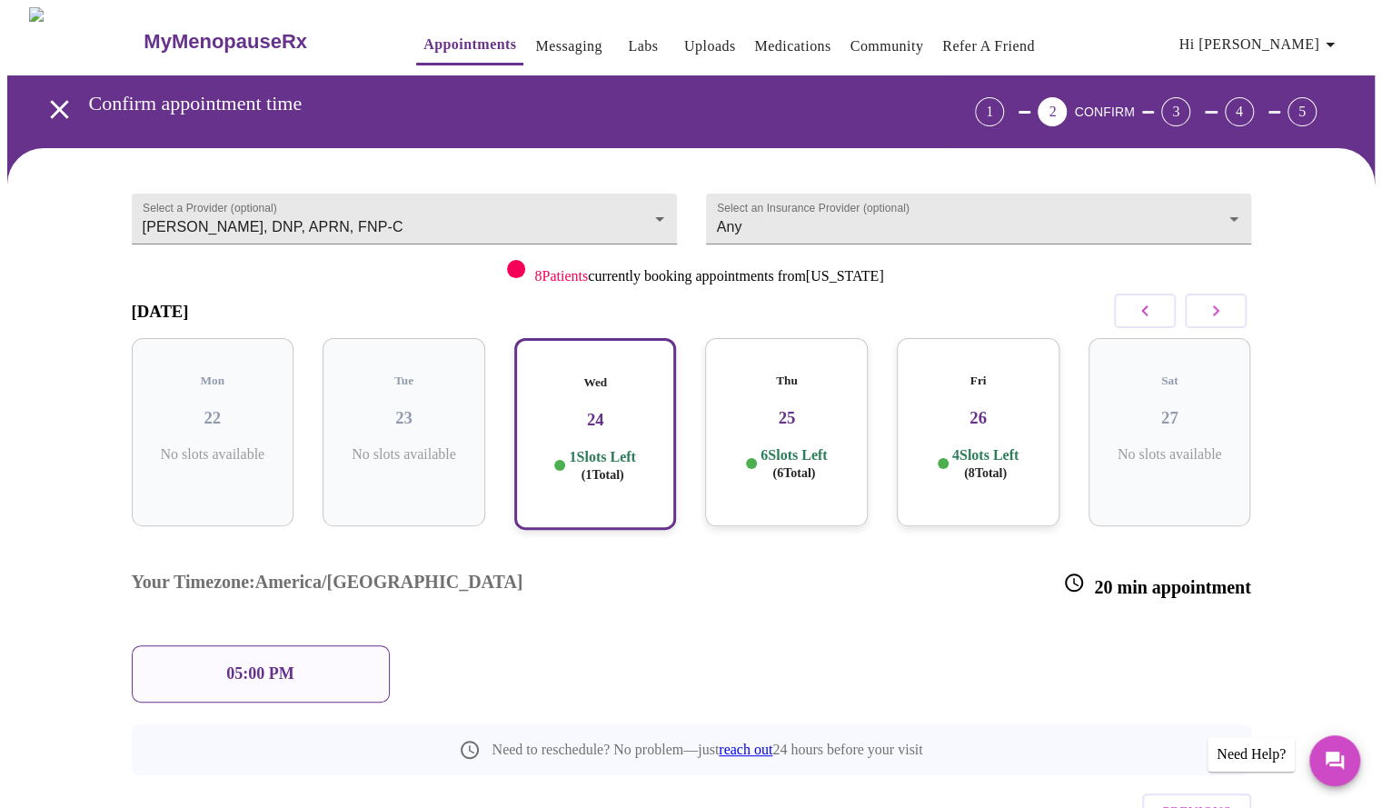
click at [833, 457] on div "6 Slots Left ( 6 Total)" at bounding box center [787, 463] width 134 height 35
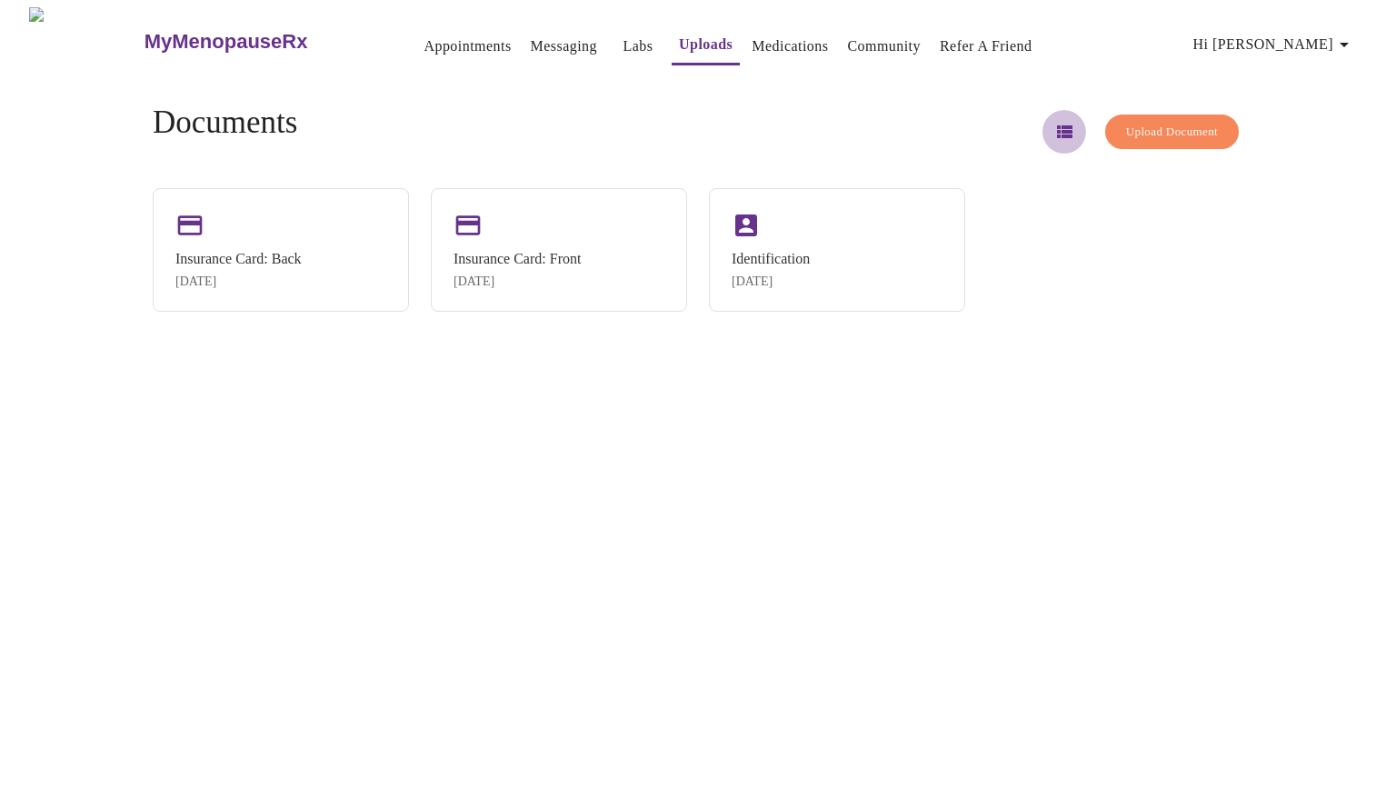
click at [1057, 125] on icon "button" at bounding box center [1064, 131] width 15 height 13
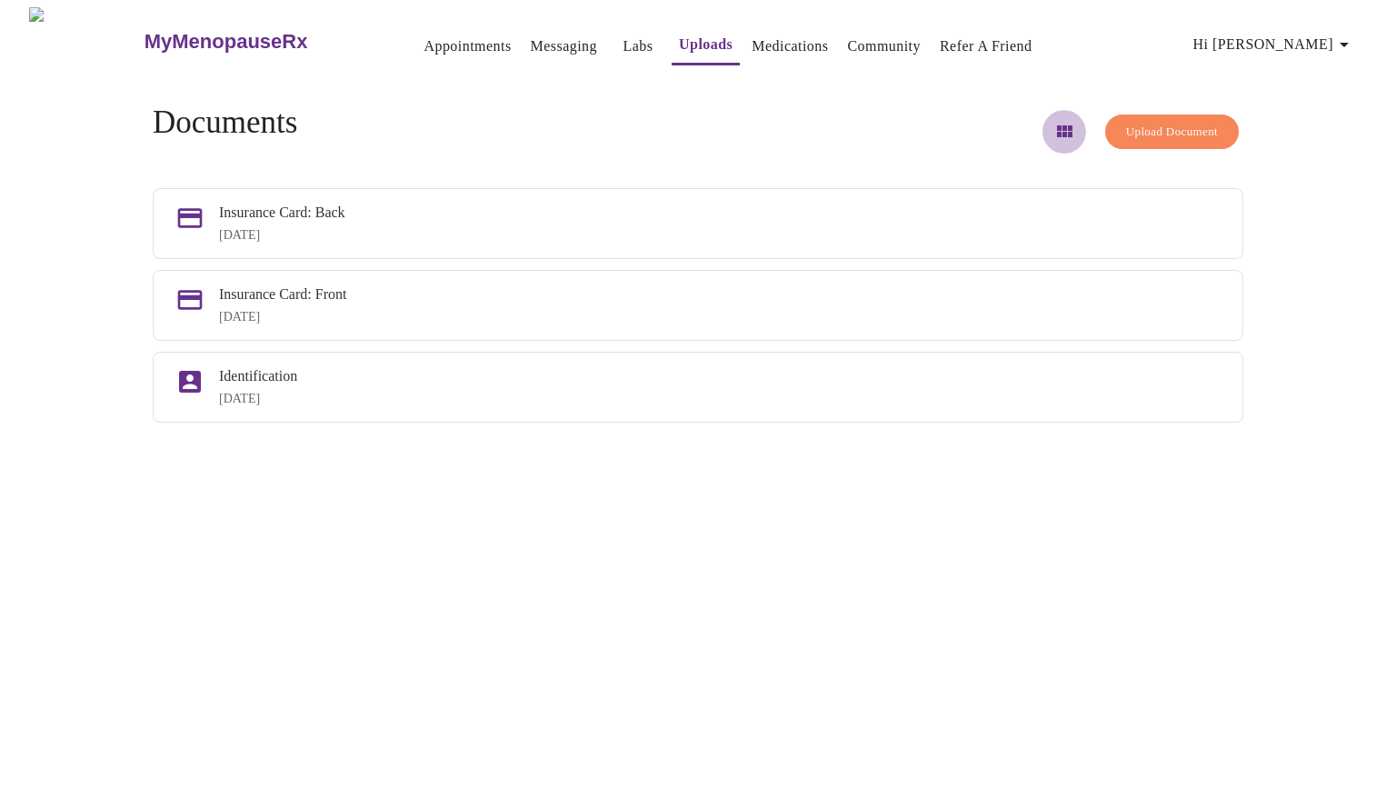
click at [1053, 122] on icon "button" at bounding box center [1064, 132] width 22 height 22
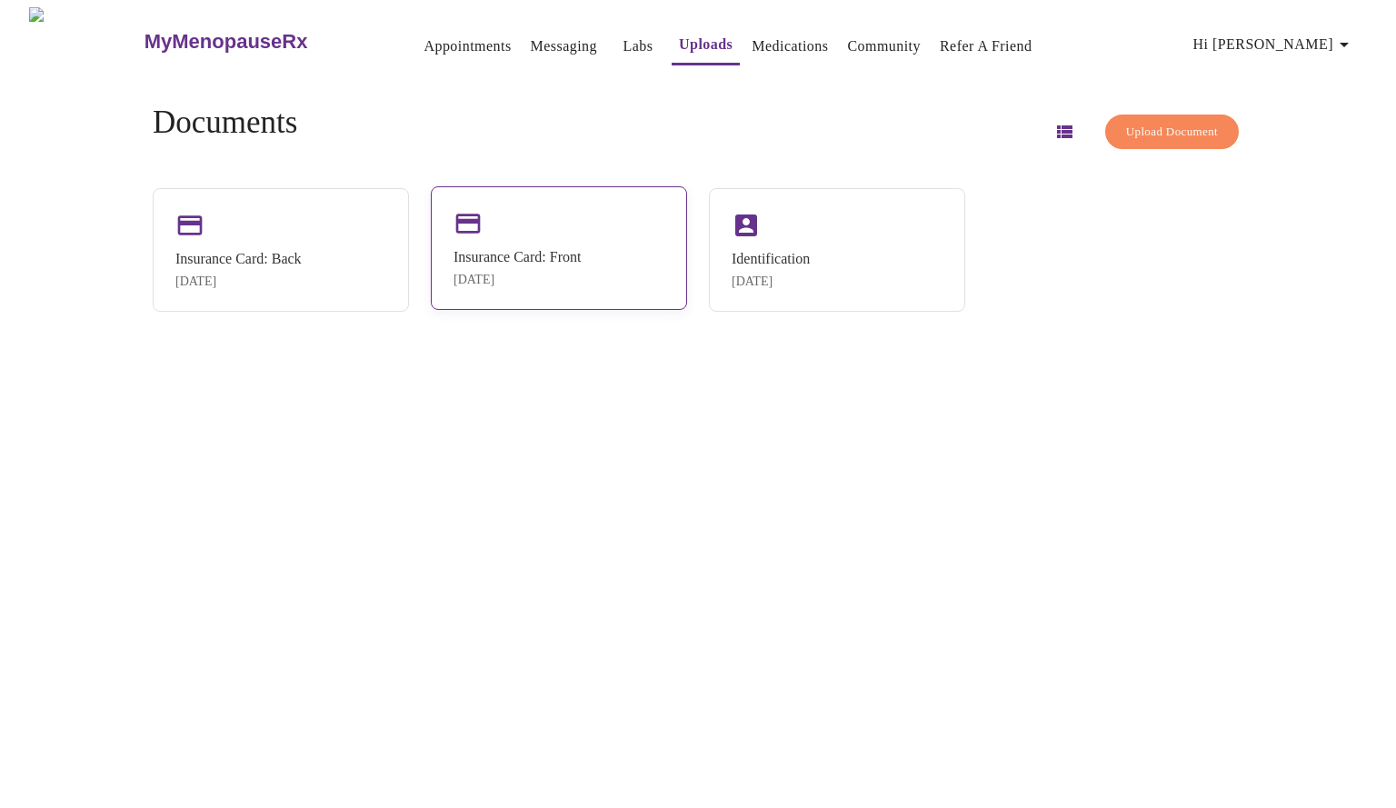
click at [558, 241] on div "Insurance Card: Front [DATE]" at bounding box center [559, 248] width 256 height 124
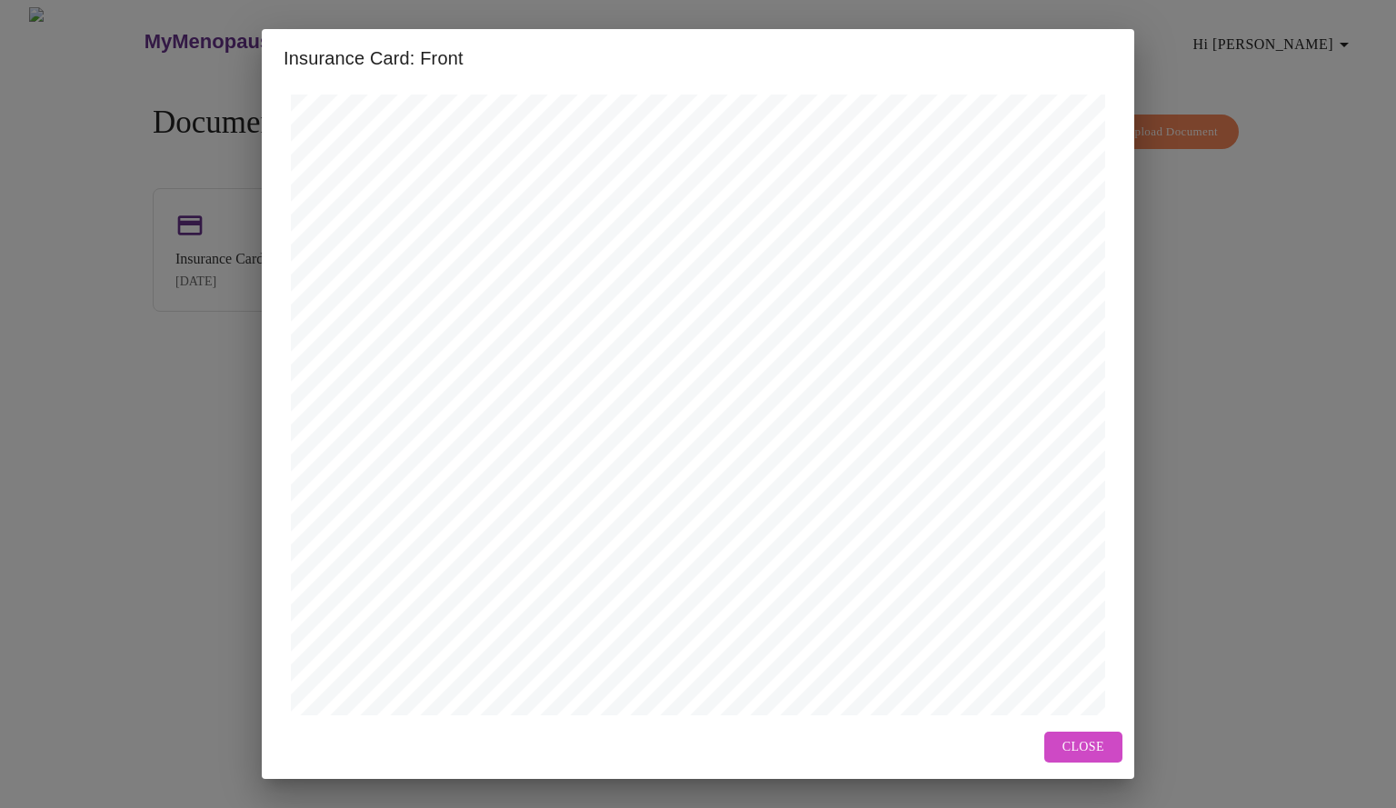
click at [73, 522] on div "Insurance Card: Front Open in New Window Close" at bounding box center [698, 404] width 1396 height 808
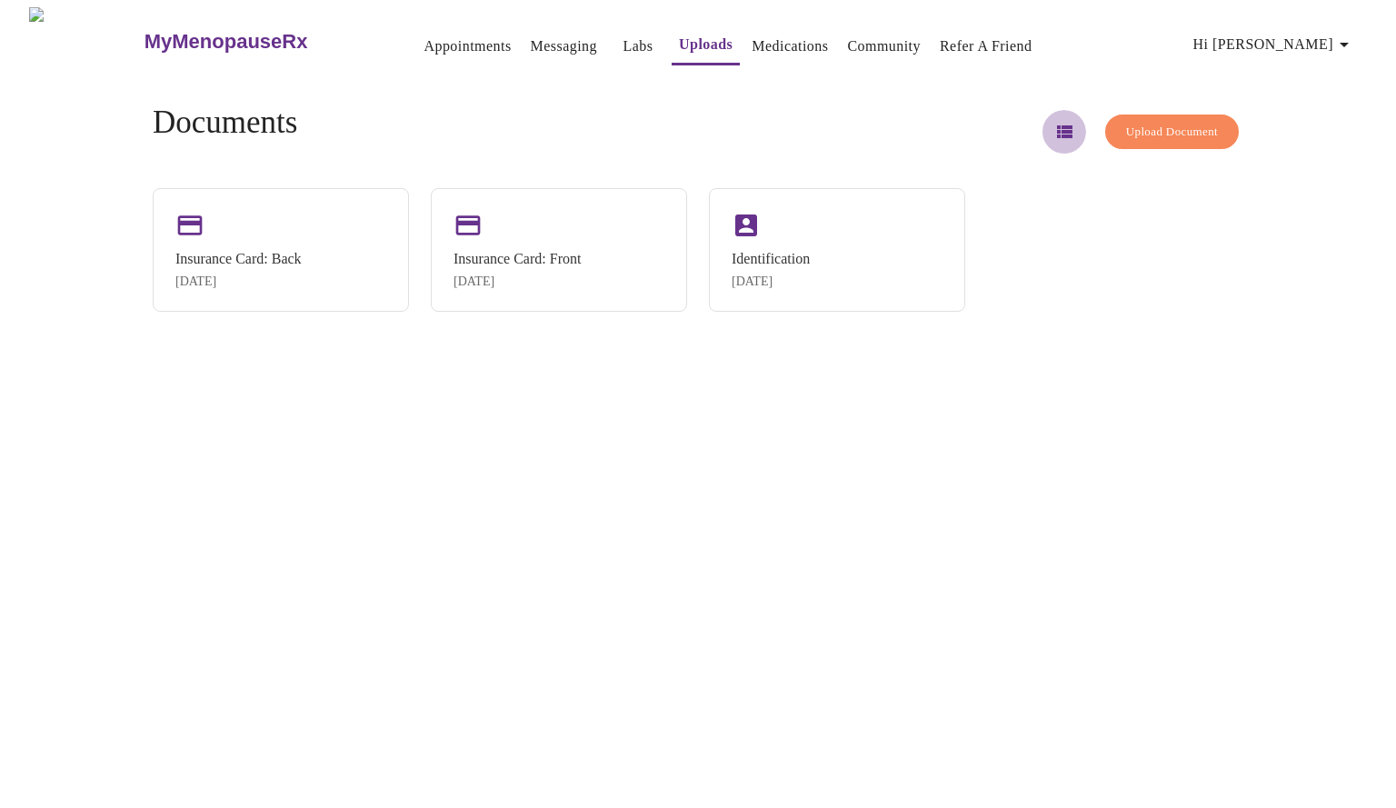
click at [1053, 127] on icon "button" at bounding box center [1064, 132] width 22 height 22
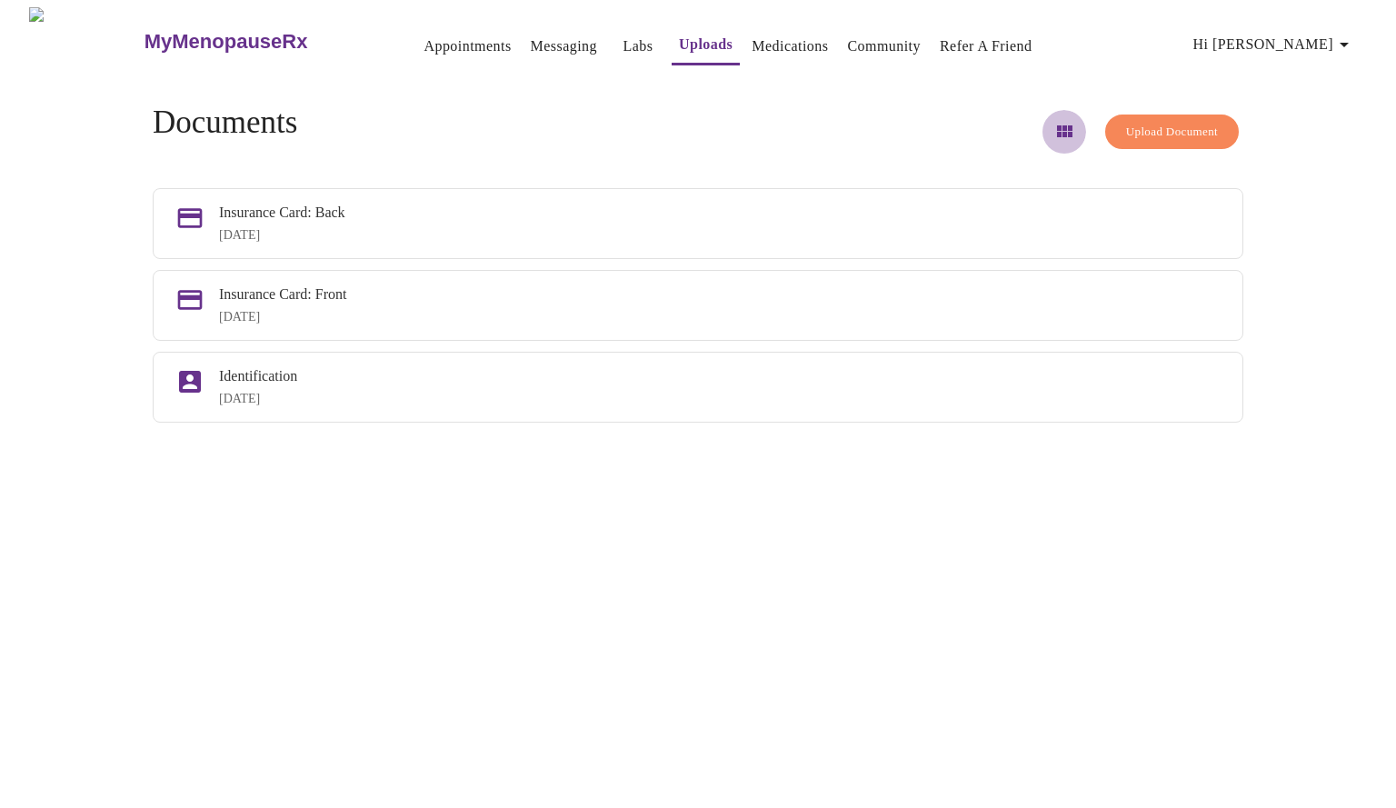
click at [1057, 127] on icon "button" at bounding box center [1064, 131] width 15 height 12
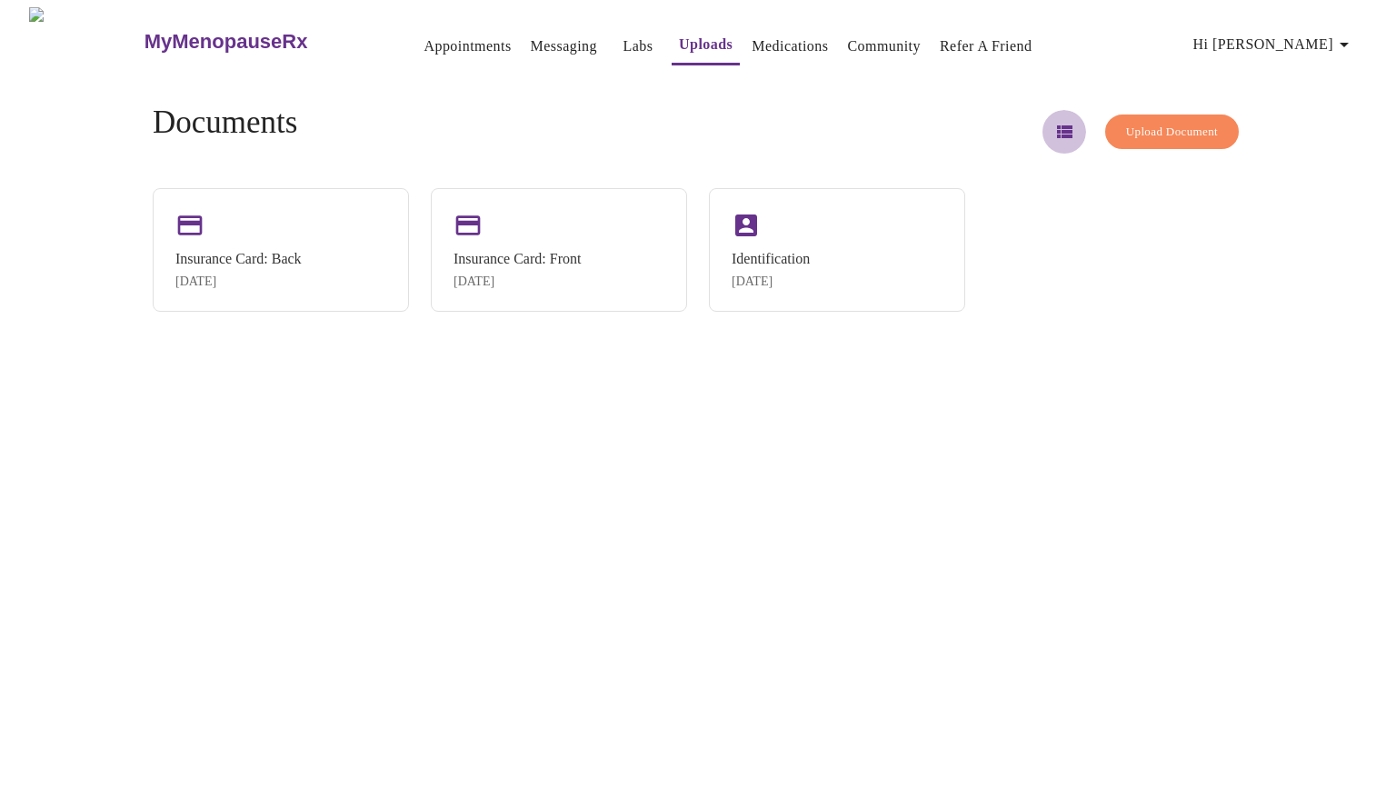
click at [1053, 127] on icon "button" at bounding box center [1064, 132] width 22 height 22
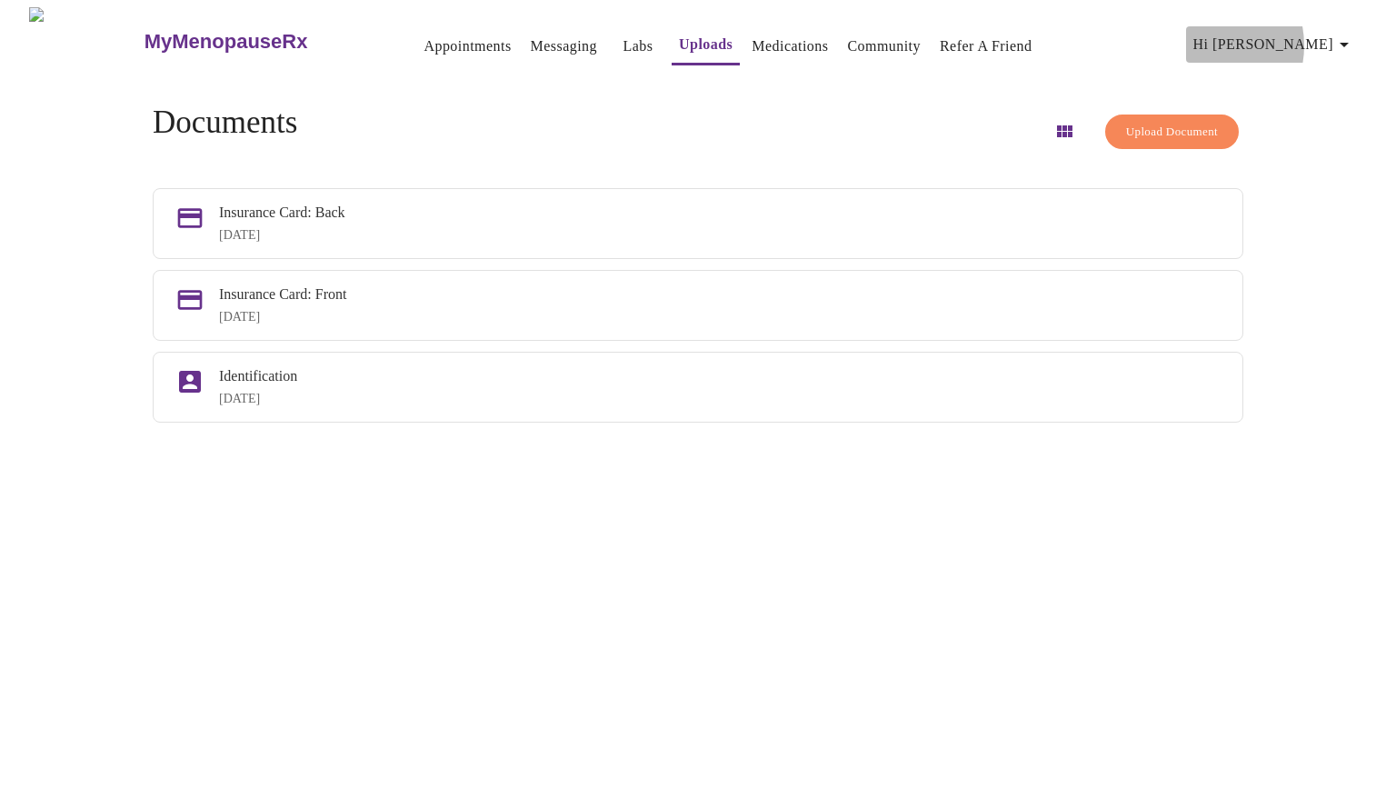
click at [1267, 38] on span "Hi [PERSON_NAME]" at bounding box center [1274, 44] width 162 height 25
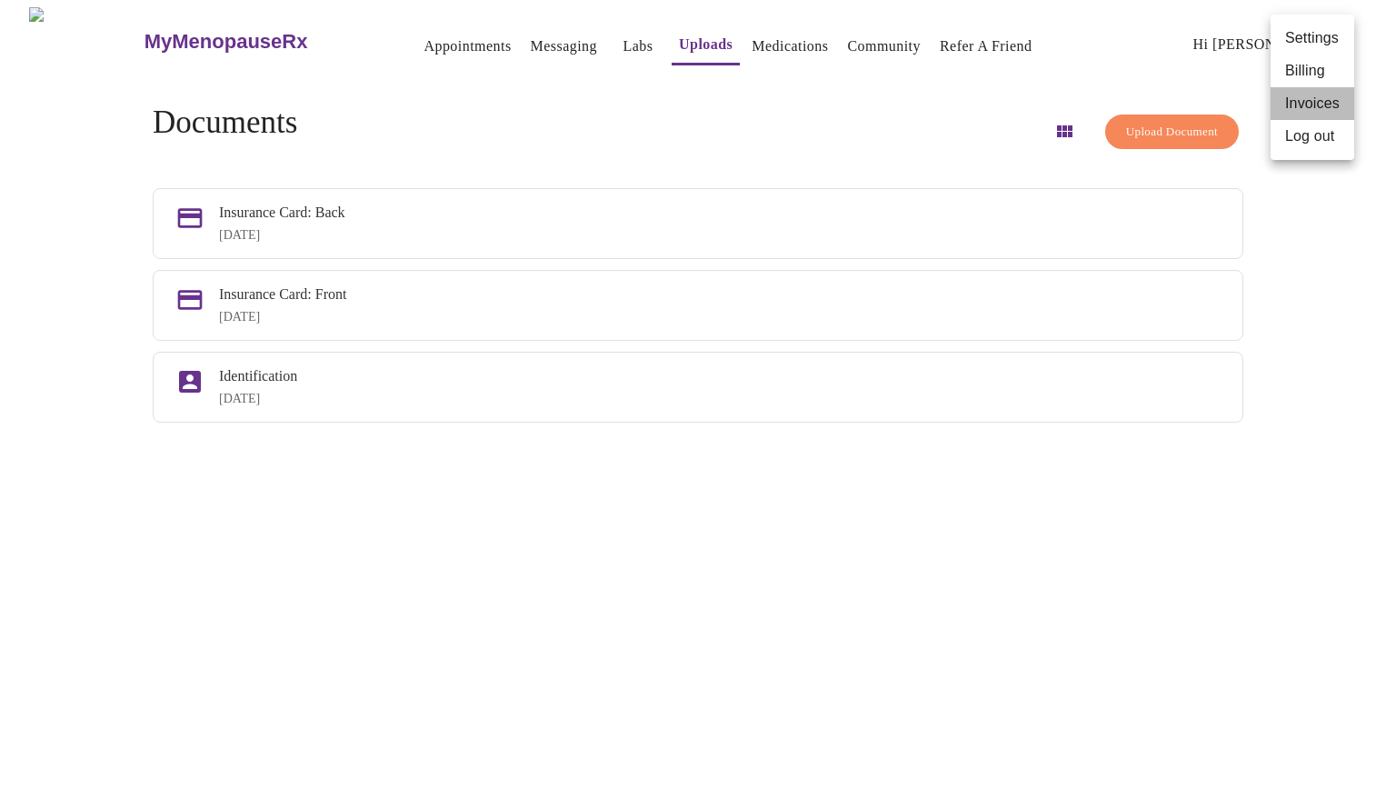
click at [1302, 97] on li "Invoices" at bounding box center [1313, 103] width 84 height 33
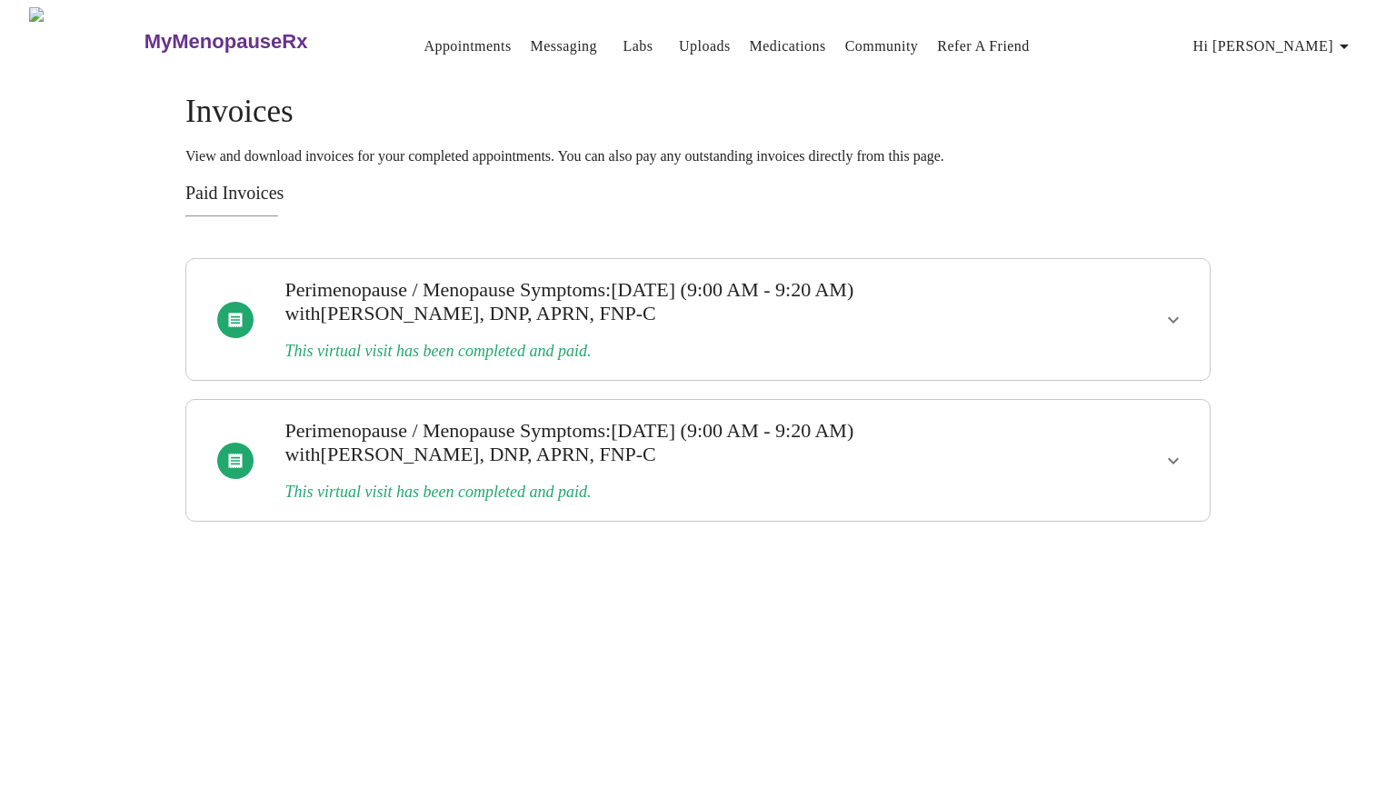
click at [603, 342] on h3 "This virtual visit has been completed and paid." at bounding box center [648, 351] width 728 height 19
click at [1172, 311] on icon "show more" at bounding box center [1173, 320] width 22 height 22
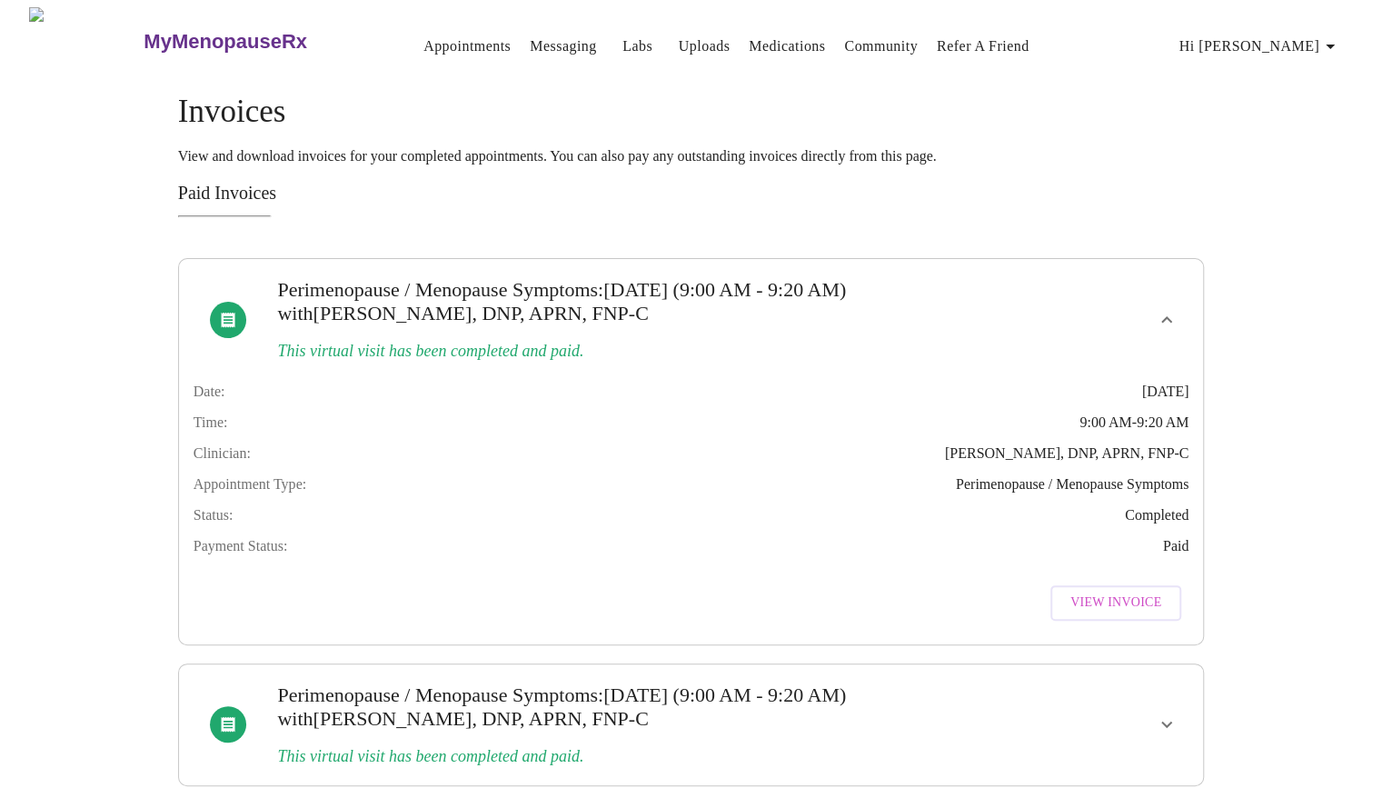
click at [1302, 97] on div "MyMenopauseRx Appointments Messaging Labs Uploads Medications Community Refer a…" at bounding box center [691, 396] width 1368 height 779
click at [1116, 614] on span "View Invoice" at bounding box center [1116, 603] width 91 height 23
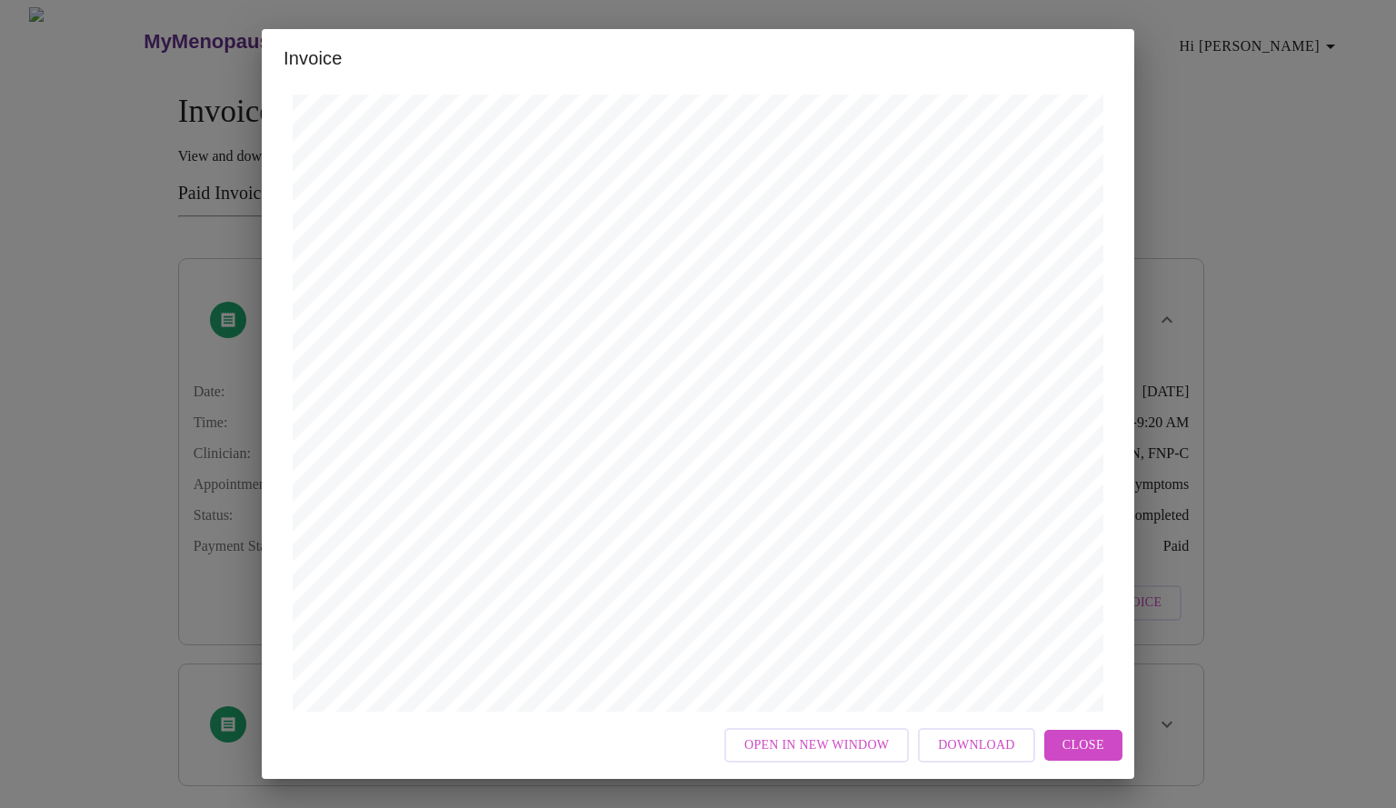
click at [53, 486] on div "Invoice Appointment Receipt Appointment Number: 13641 Status: paid Date of Serv…" at bounding box center [698, 404] width 1396 height 808
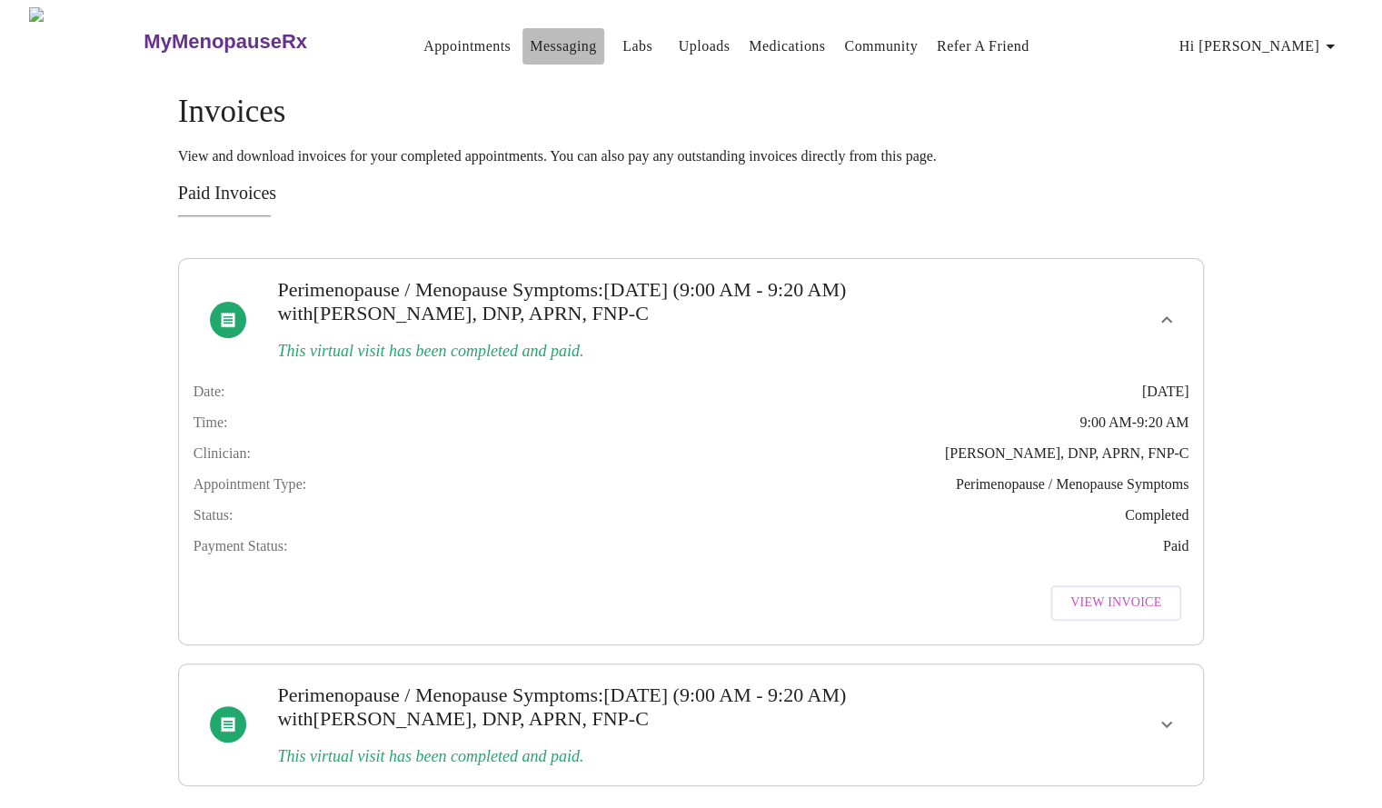
click at [530, 43] on link "Messaging" at bounding box center [563, 46] width 66 height 25
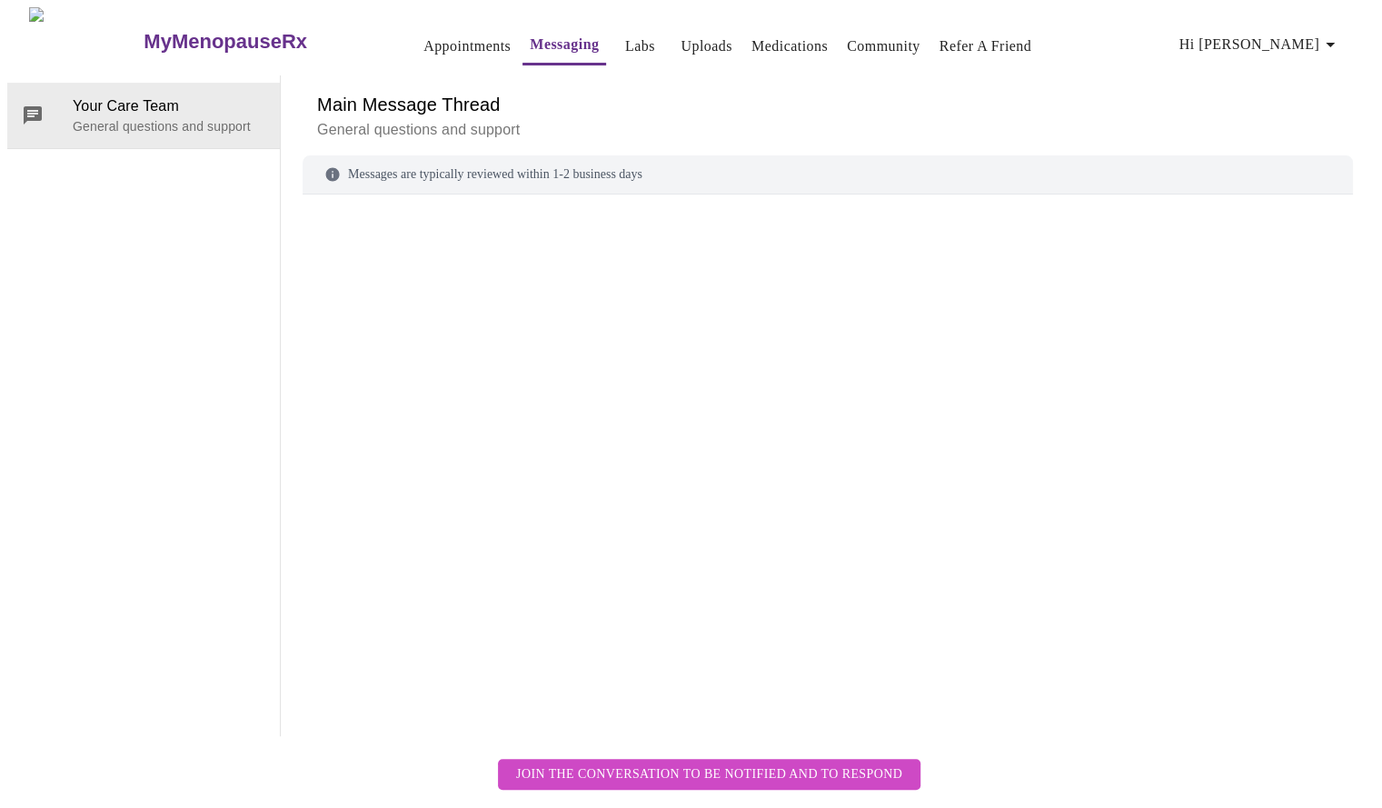
scroll to position [68, 0]
